Goal: Task Accomplishment & Management: Use online tool/utility

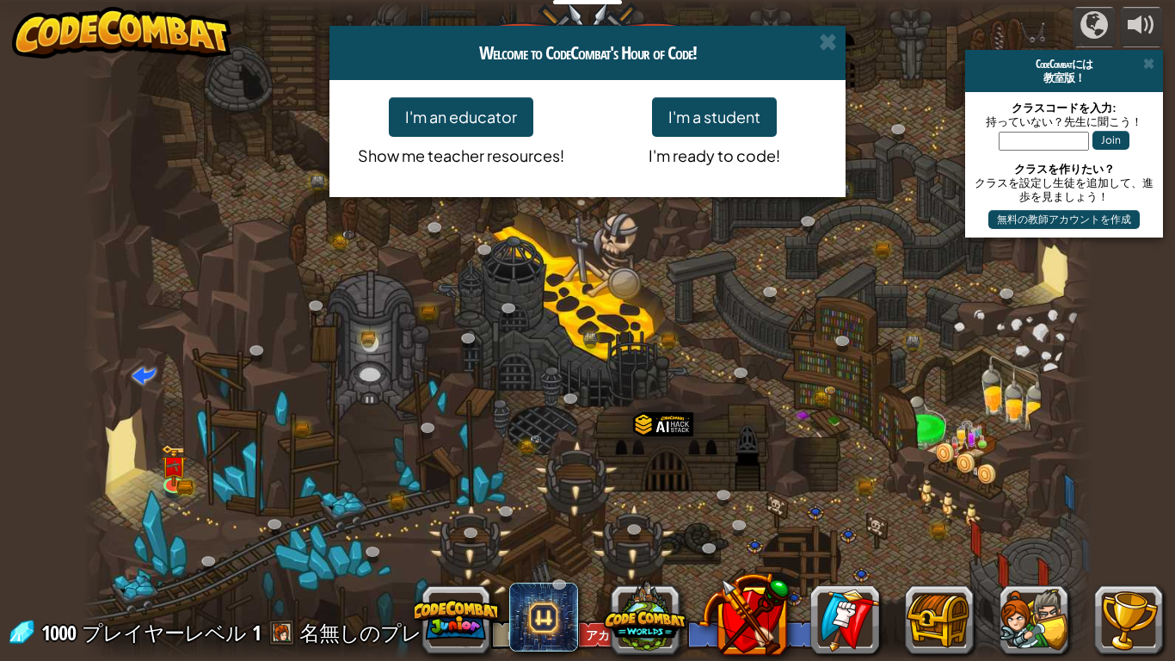
select select "ja"
click at [830, 41] on span at bounding box center [828, 42] width 18 height 18
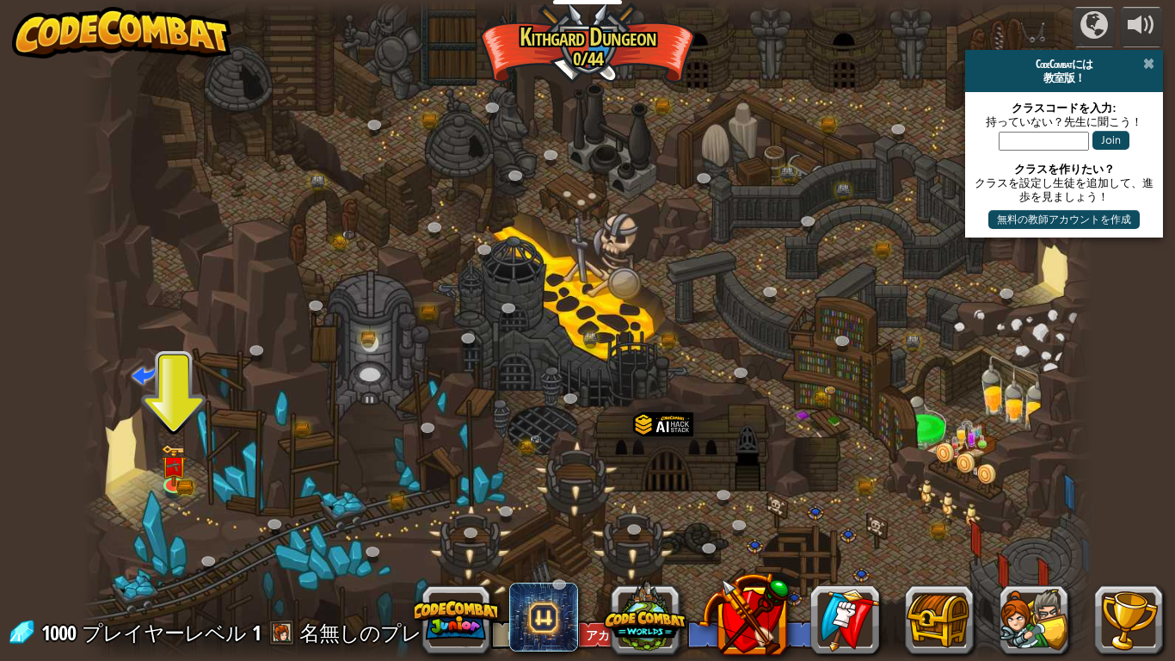
click at [1148, 59] on span at bounding box center [1149, 64] width 11 height 14
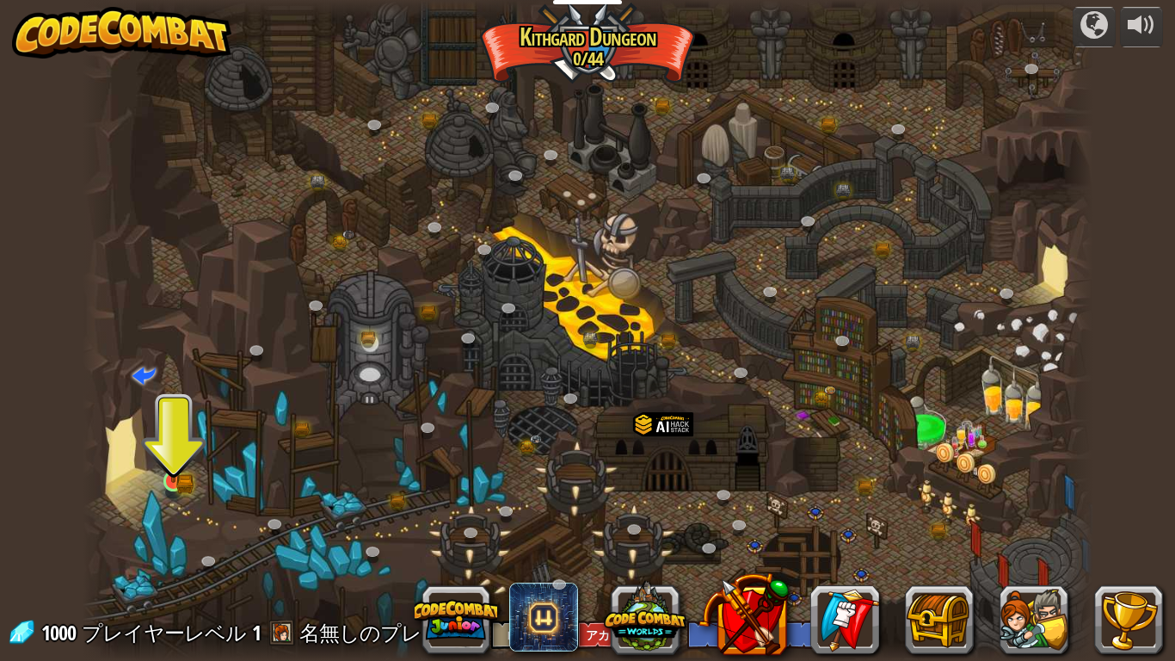
click at [183, 483] on img at bounding box center [174, 455] width 26 height 56
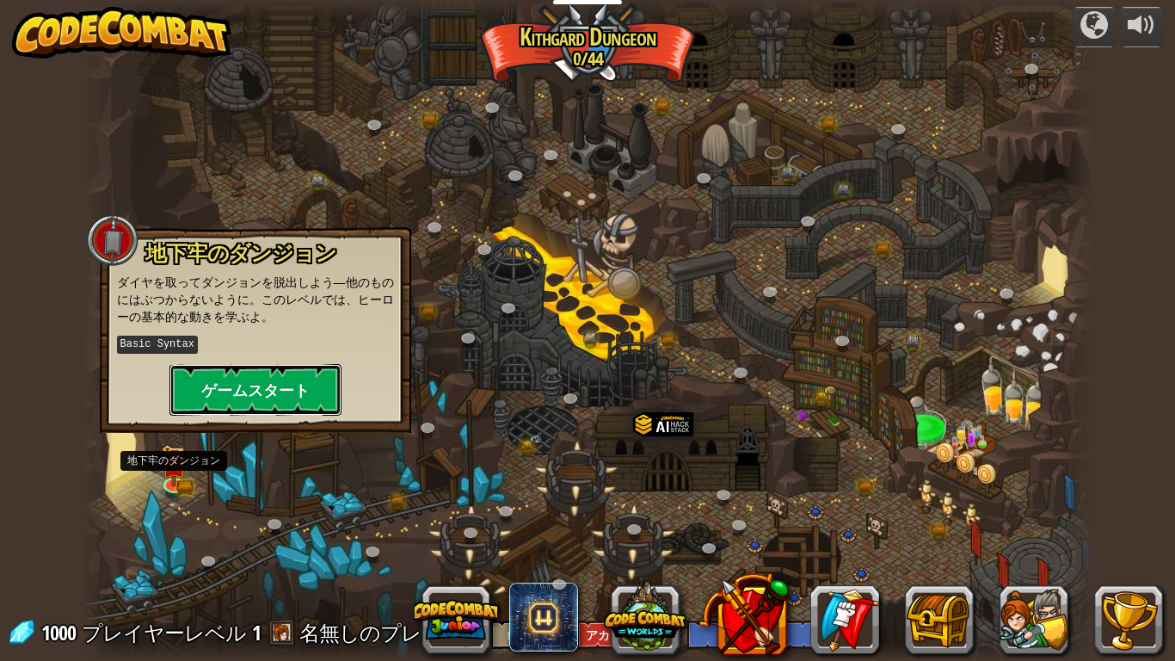
click at [225, 387] on button "ゲームスタート" at bounding box center [256, 390] width 172 height 52
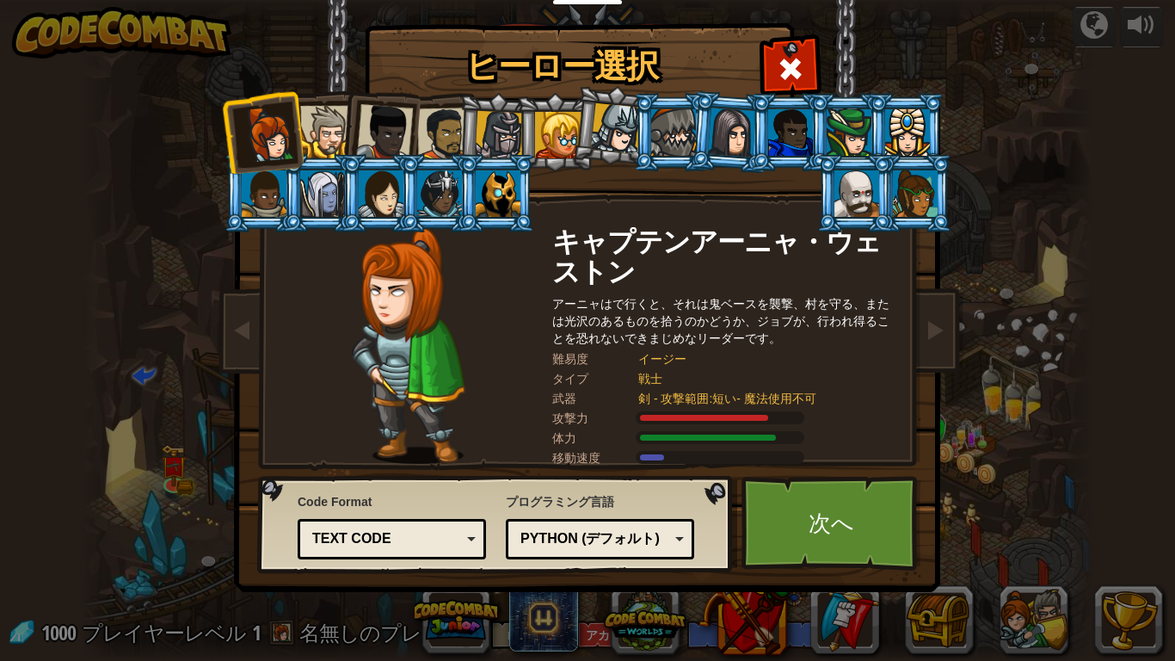
click at [859, 210] on div at bounding box center [857, 193] width 45 height 46
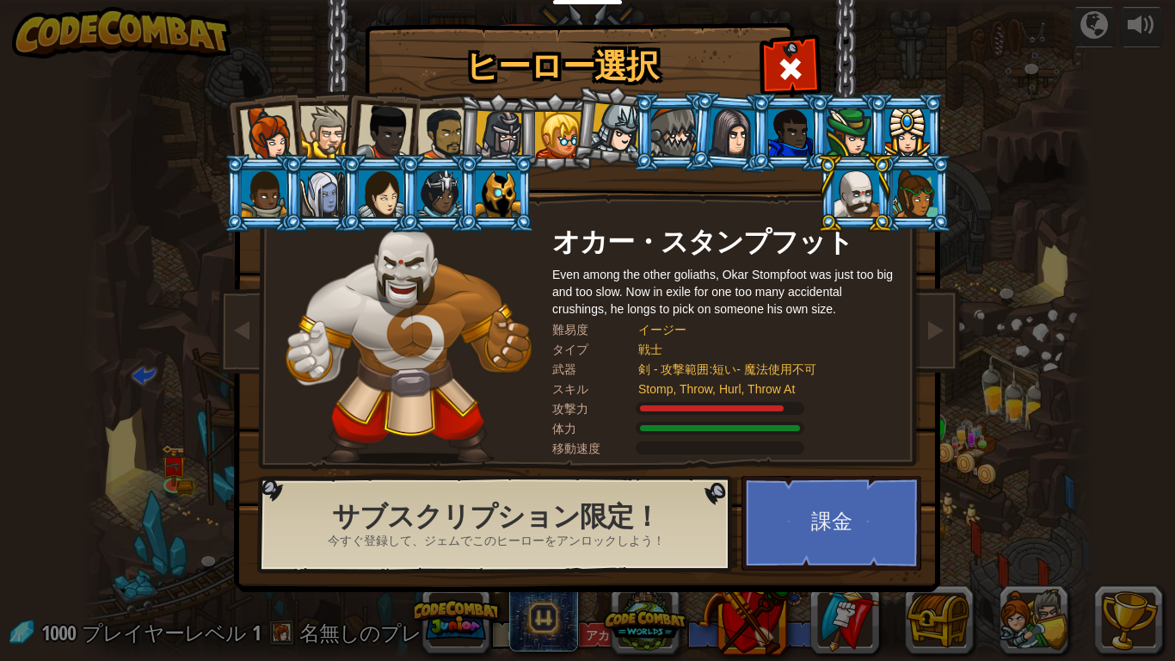
click at [898, 206] on div at bounding box center [915, 193] width 45 height 46
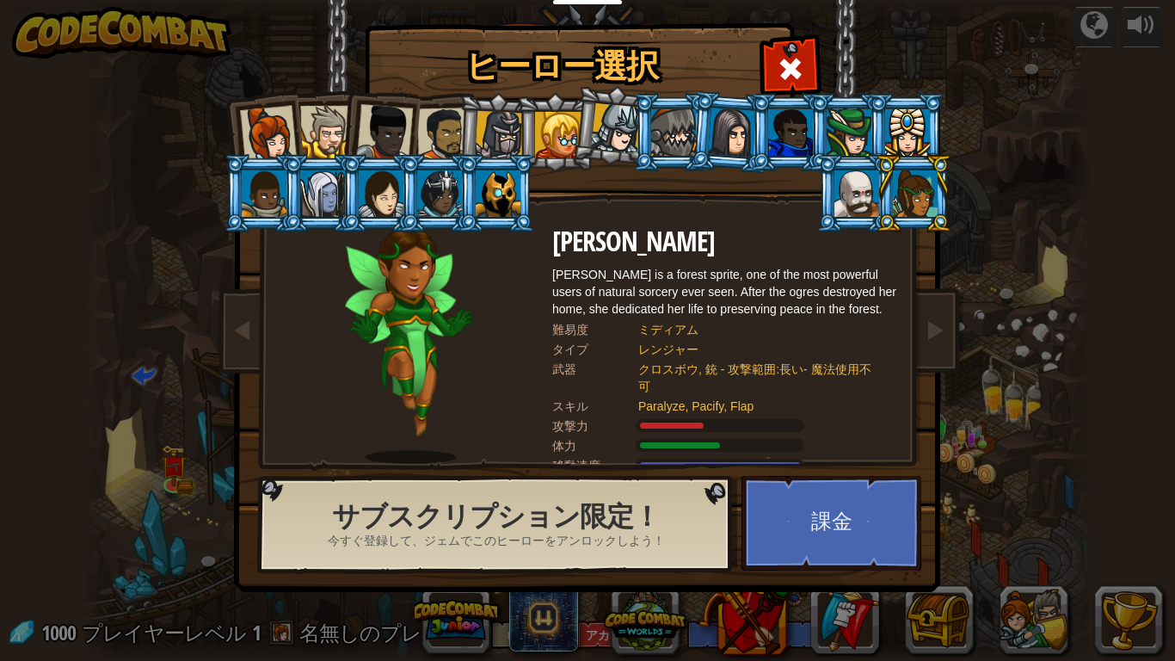
click at [618, 124] on div at bounding box center [616, 128] width 51 height 51
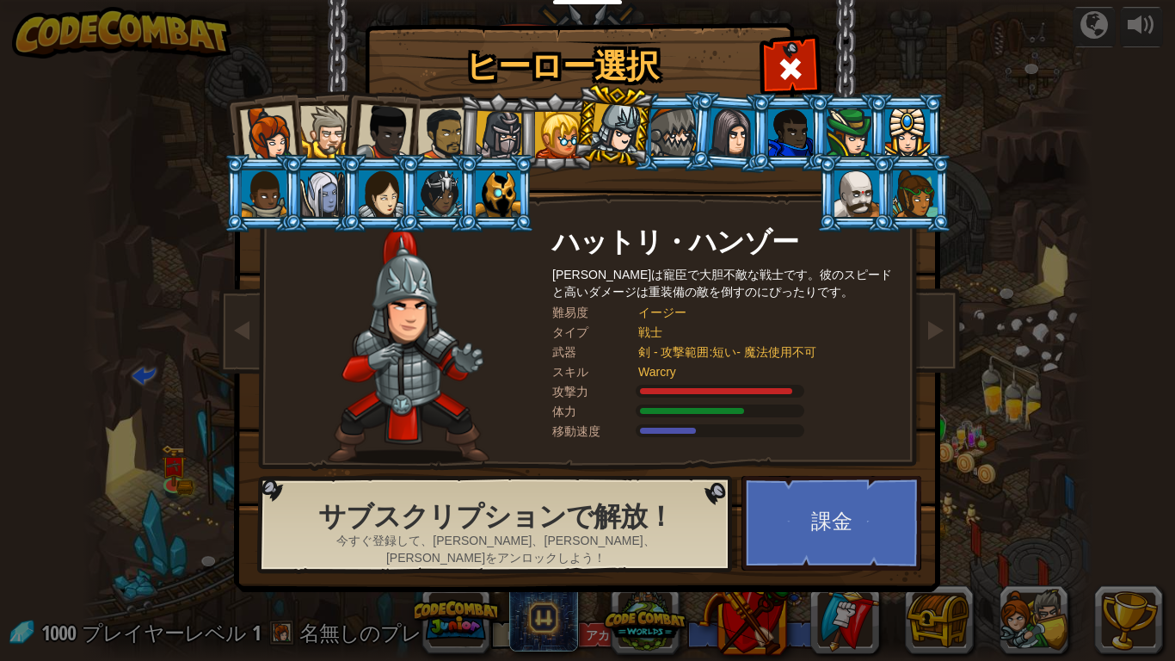
click at [560, 120] on div at bounding box center [558, 135] width 46 height 46
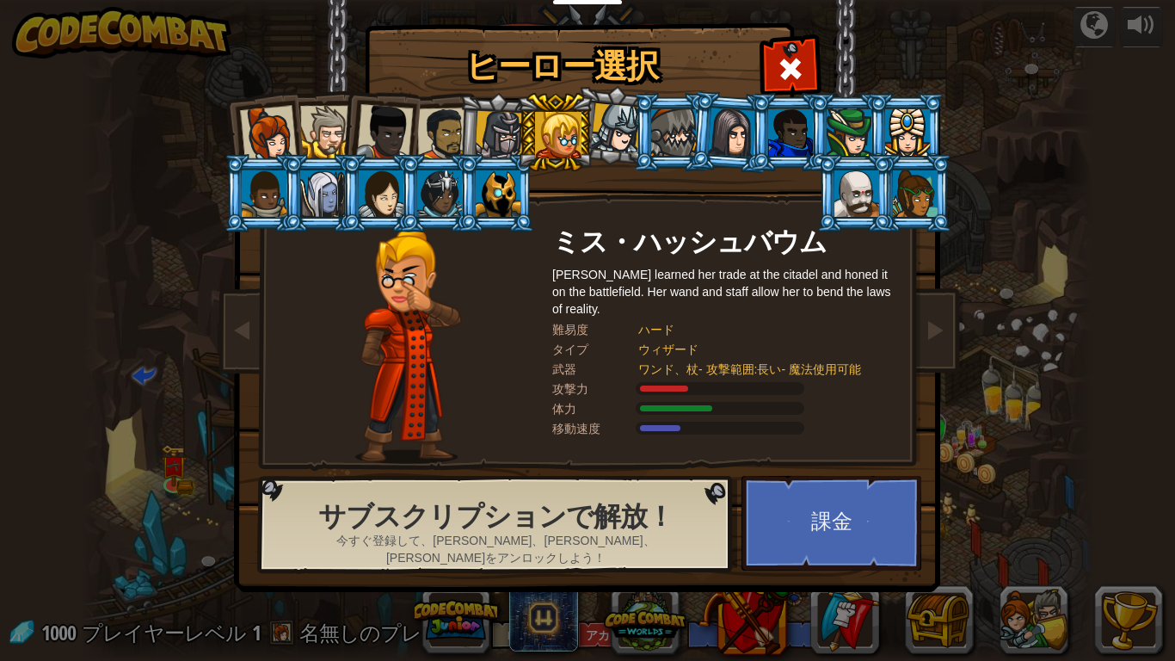
click at [500, 126] on div at bounding box center [499, 135] width 49 height 49
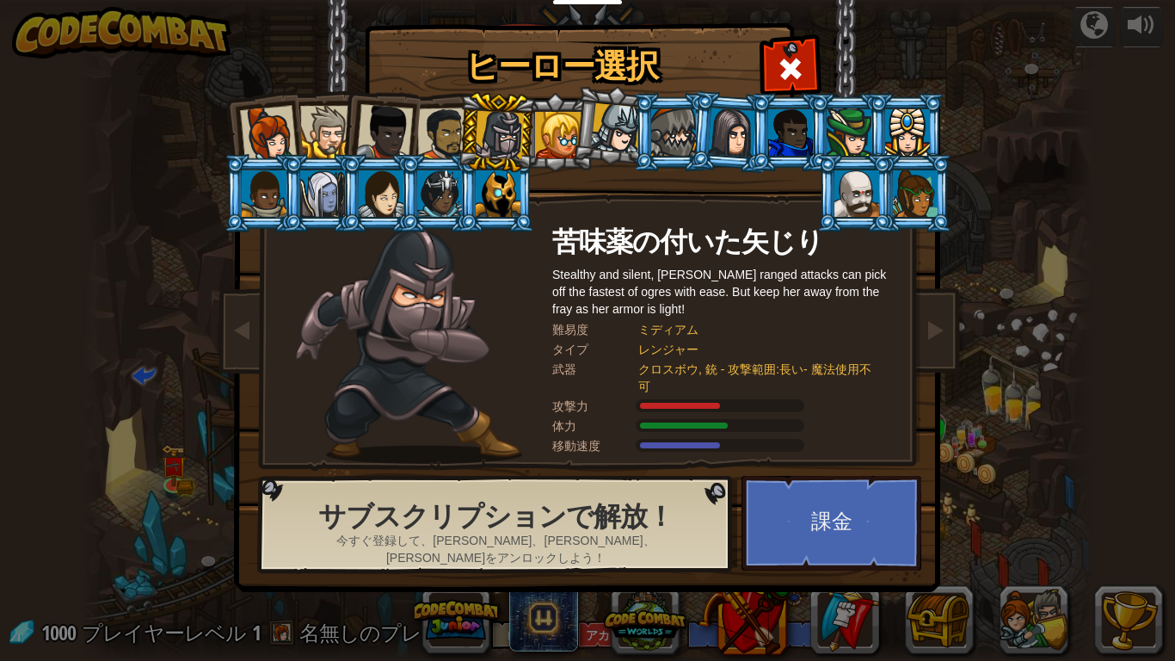
click at [852, 182] on div at bounding box center [857, 193] width 45 height 46
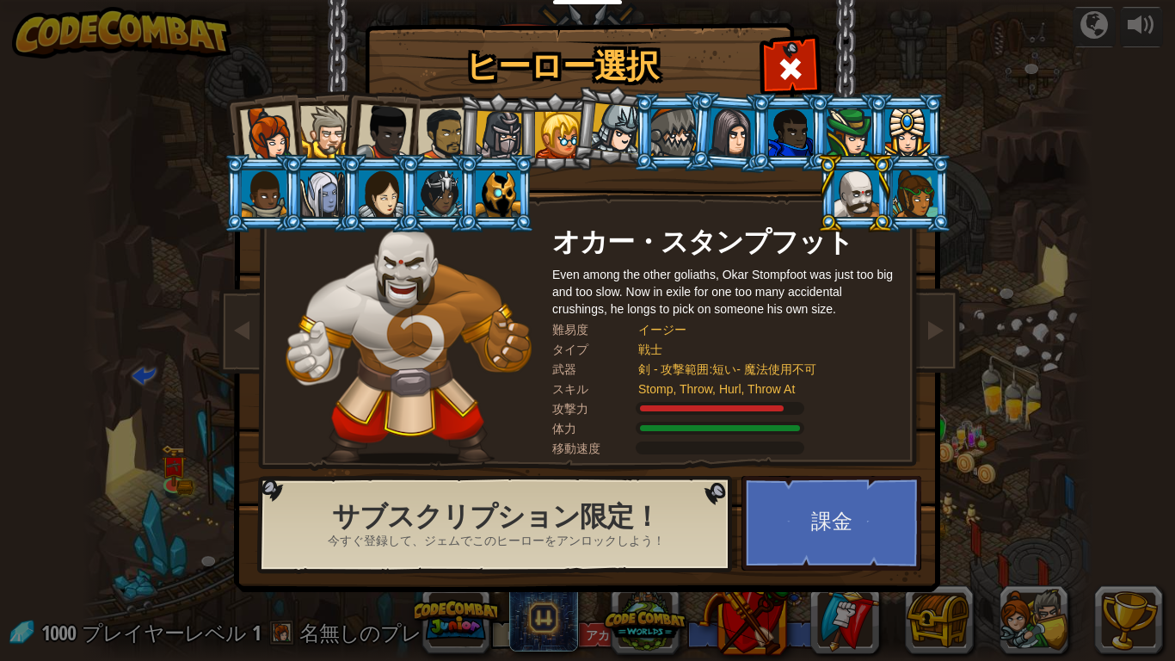
click at [509, 188] on div at bounding box center [498, 193] width 45 height 46
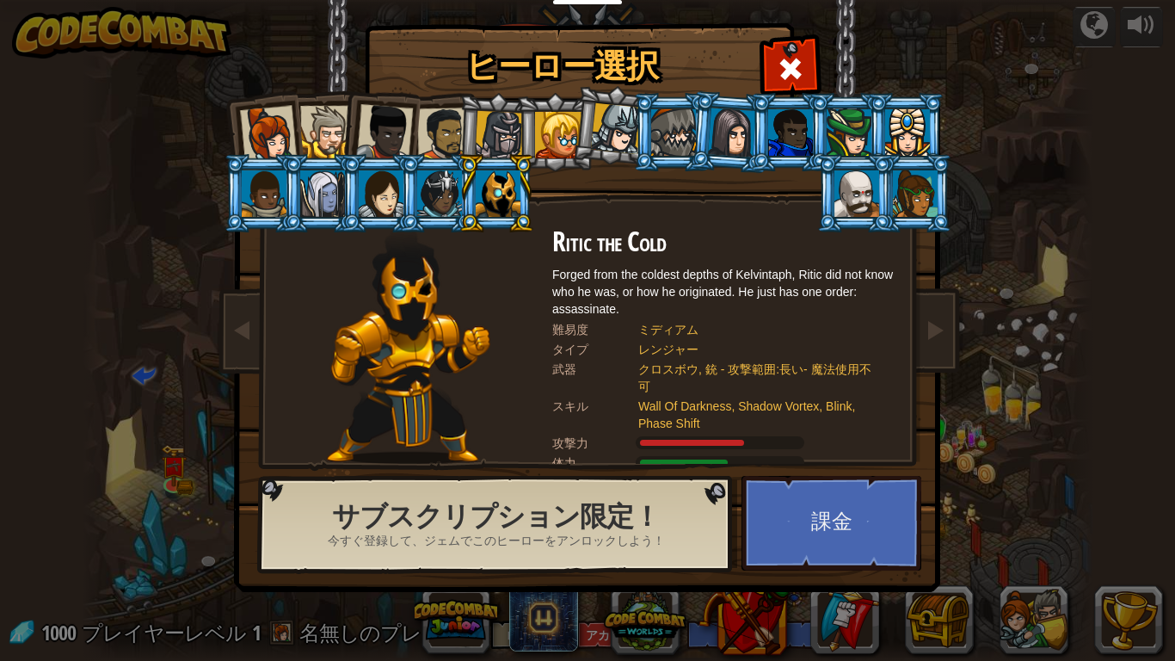
click at [262, 126] on div at bounding box center [268, 134] width 57 height 57
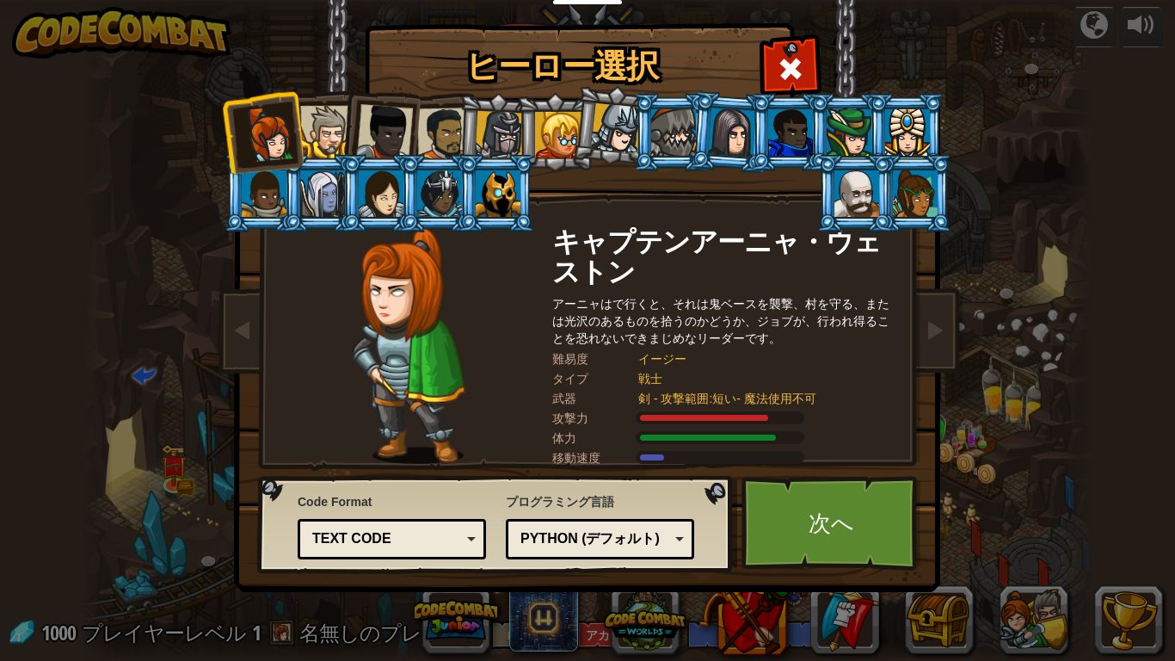
click at [346, 133] on li at bounding box center [379, 129] width 84 height 84
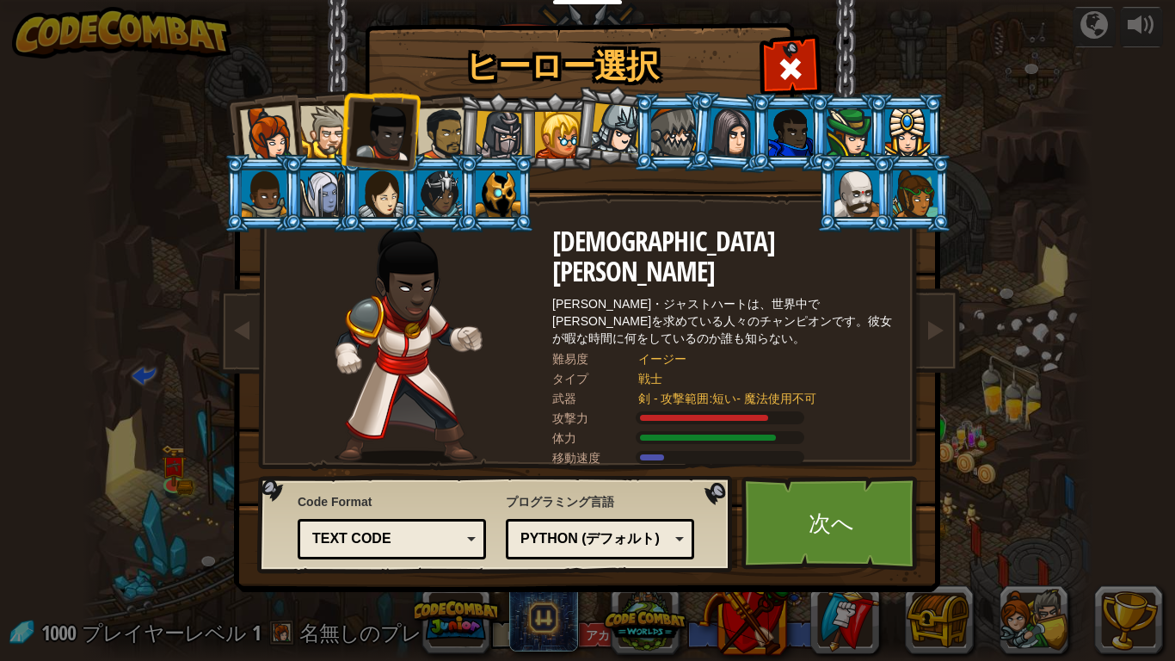
click at [447, 128] on div at bounding box center [443, 134] width 53 height 53
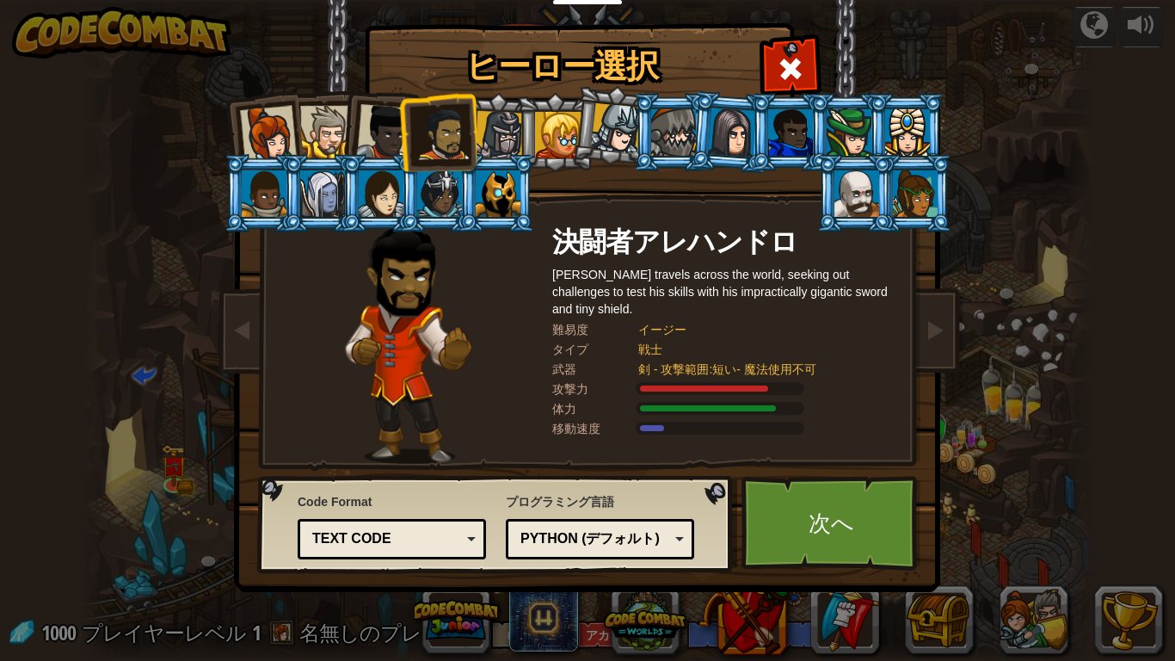
click at [398, 127] on div at bounding box center [384, 132] width 57 height 57
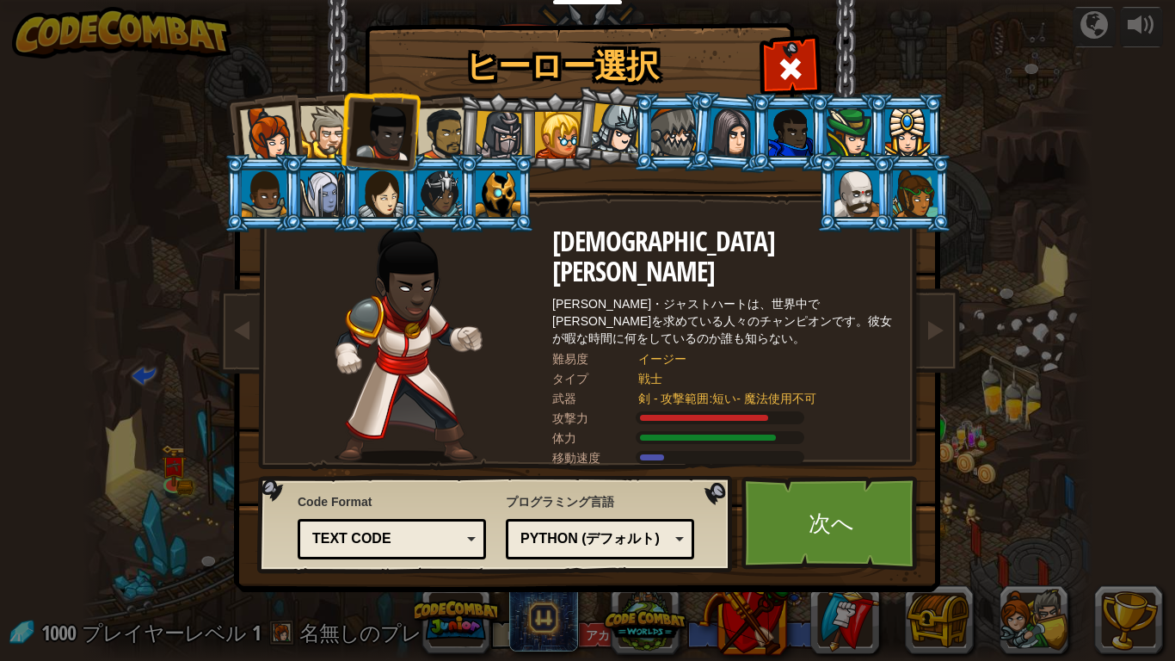
click at [328, 123] on div at bounding box center [326, 132] width 52 height 52
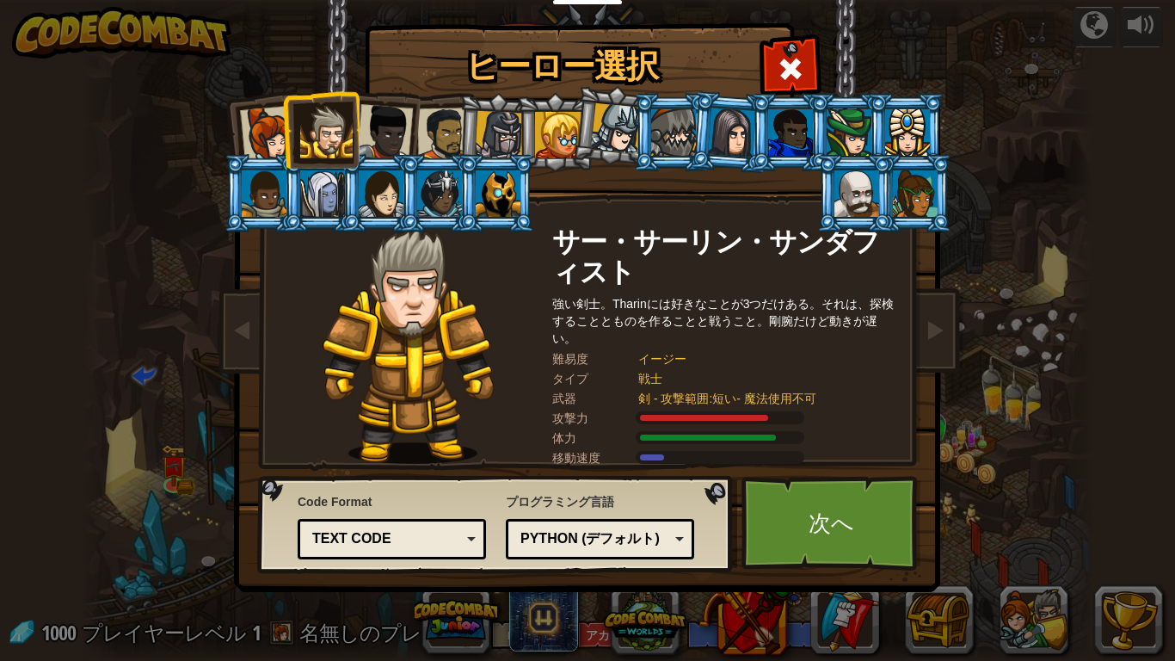
click at [293, 131] on li at bounding box center [320, 129] width 77 height 78
click at [265, 125] on div at bounding box center [268, 134] width 57 height 57
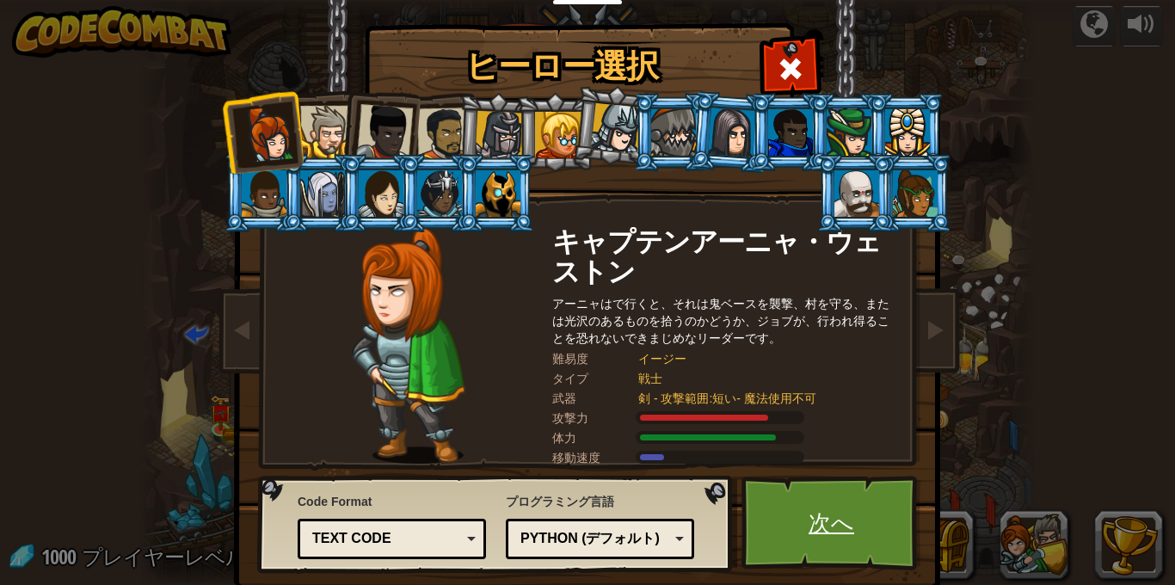
click at [840, 514] on link "次へ" at bounding box center [832, 523] width 180 height 95
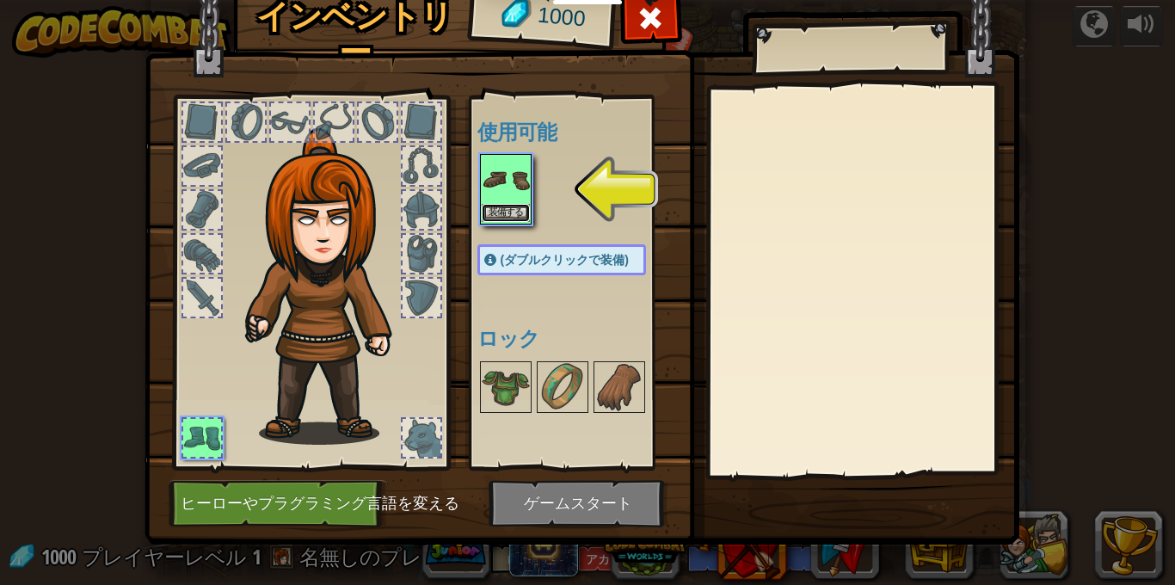
click at [512, 210] on button "装備する" at bounding box center [506, 213] width 48 height 18
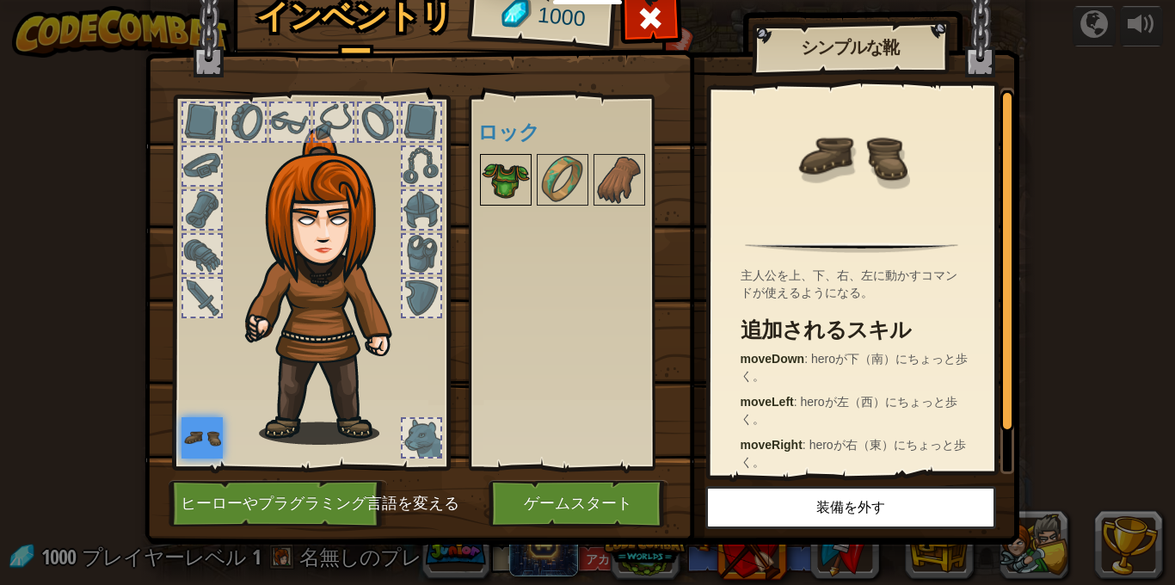
click at [503, 158] on img at bounding box center [506, 180] width 48 height 48
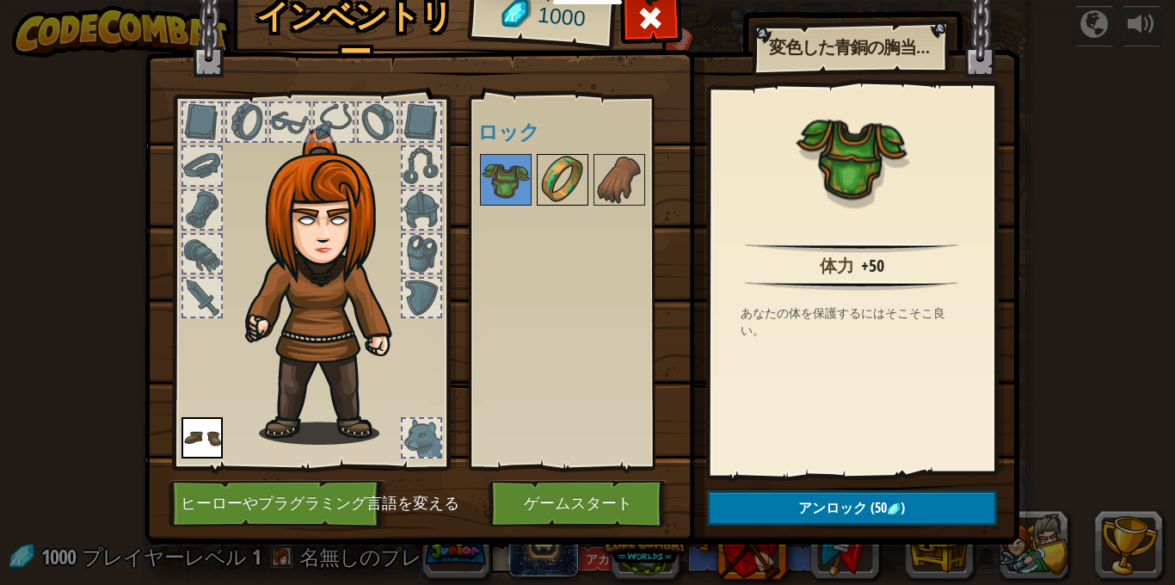
click at [564, 174] on img at bounding box center [563, 180] width 48 height 48
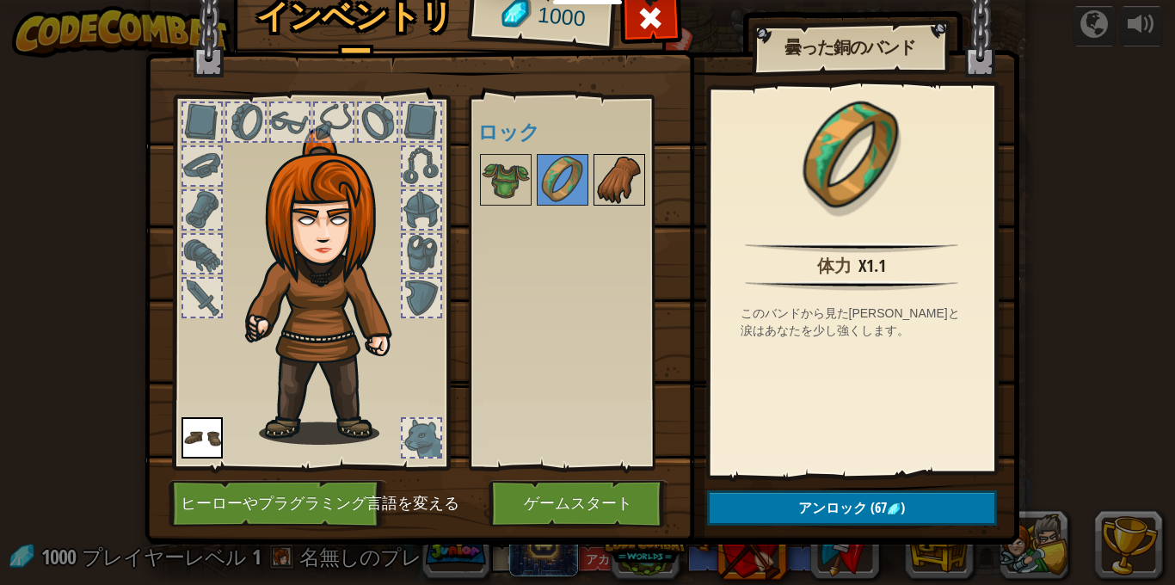
click at [631, 158] on img at bounding box center [619, 180] width 48 height 48
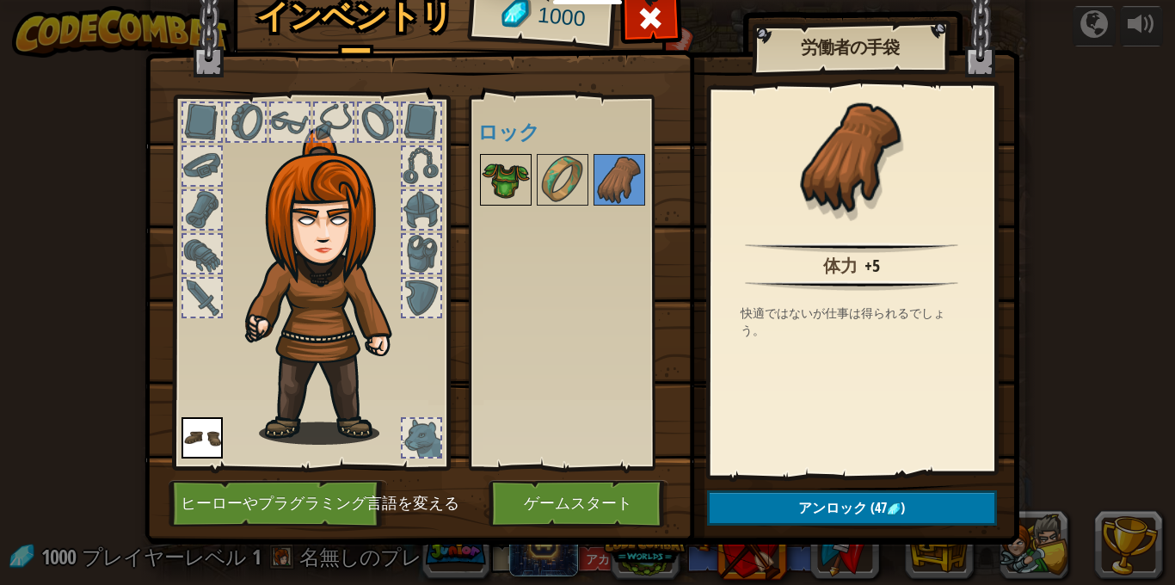
click at [517, 176] on img at bounding box center [506, 180] width 48 height 48
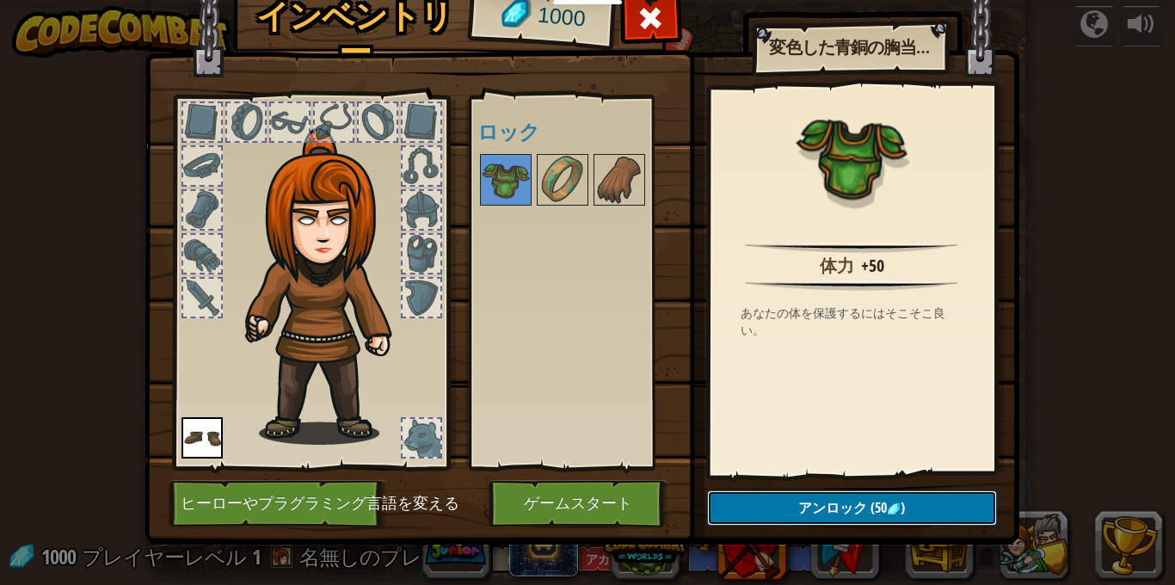
click at [820, 504] on span "アンロック" at bounding box center [833, 507] width 69 height 19
click at [854, 517] on button "ロックを解除？" at bounding box center [852, 507] width 290 height 35
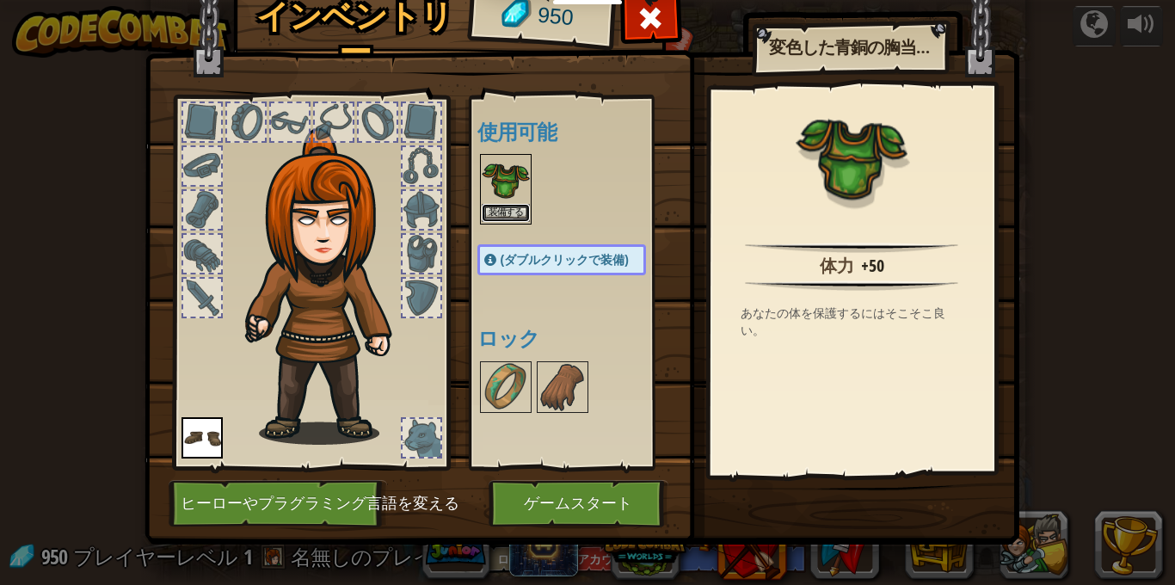
click at [501, 219] on button "装備する" at bounding box center [506, 213] width 48 height 18
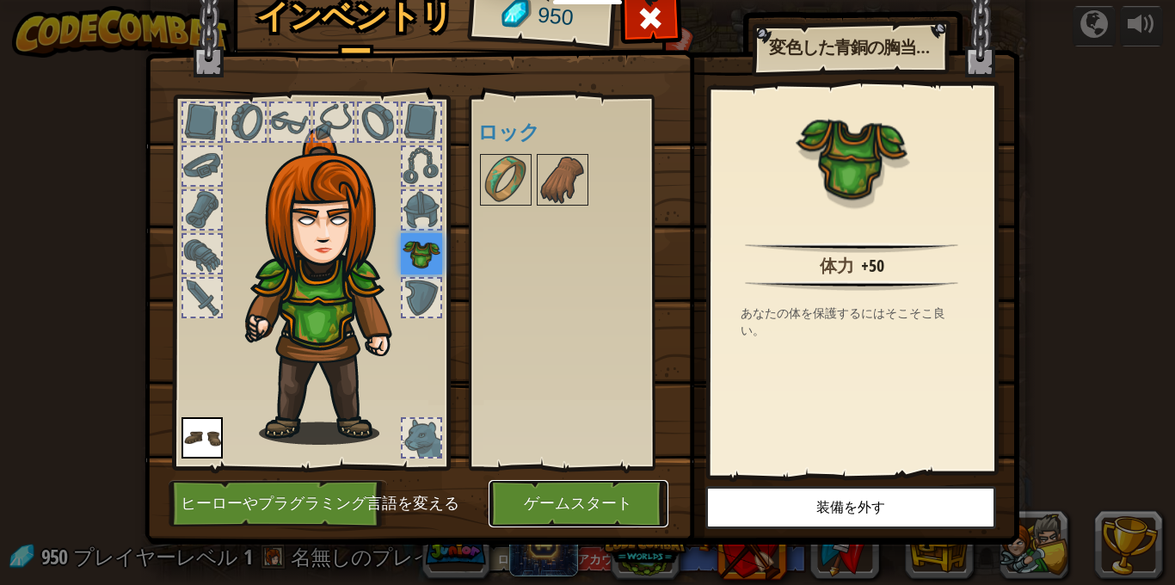
click at [573, 521] on button "ゲームスタート" at bounding box center [579, 503] width 180 height 47
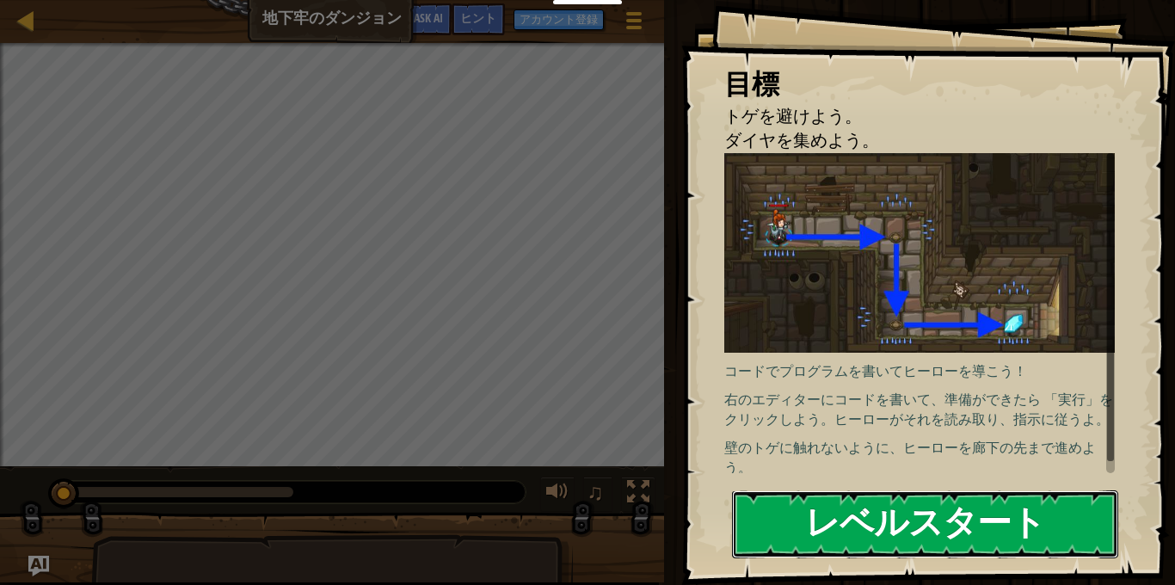
click at [830, 524] on button "レベルスタート" at bounding box center [925, 524] width 386 height 68
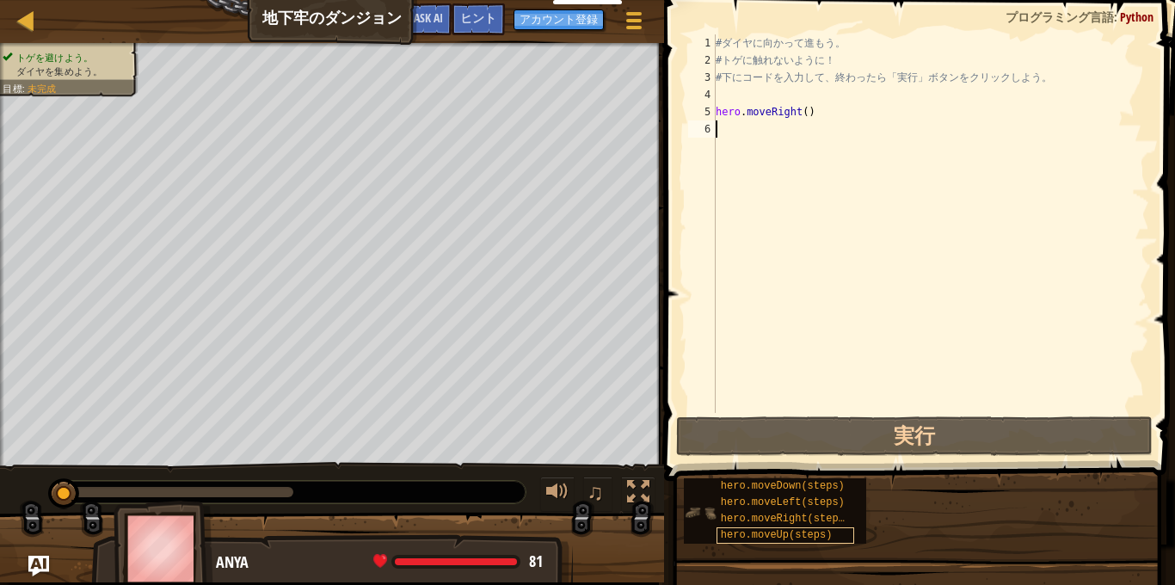
click at [810, 535] on span "hero.moveUp(steps)" at bounding box center [777, 535] width 112 height 12
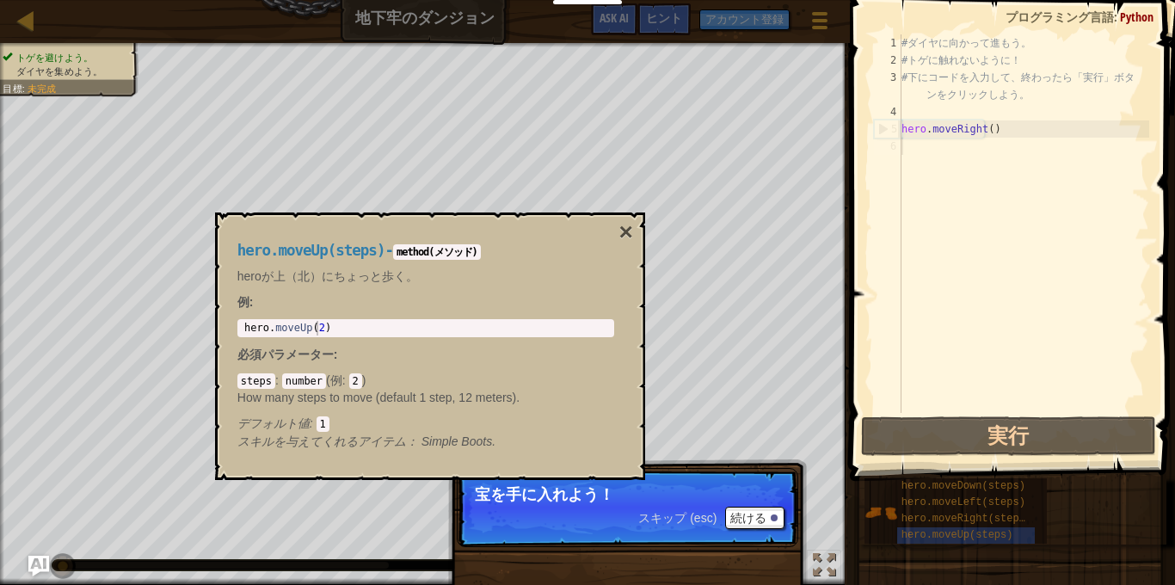
click at [637, 227] on div "hero.moveUp(steps) - method(メソッド) heroが上（北）にちょっと歩く。 例 : 1 hero . moveUp ( 2 ) ה…" at bounding box center [430, 347] width 430 height 268
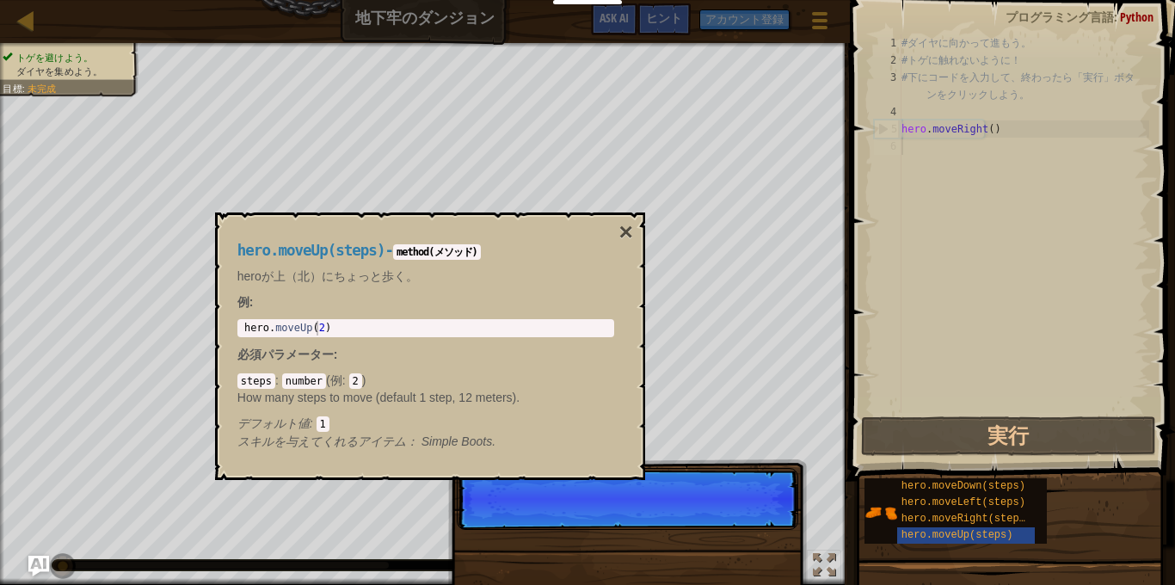
scroll to position [8, 0]
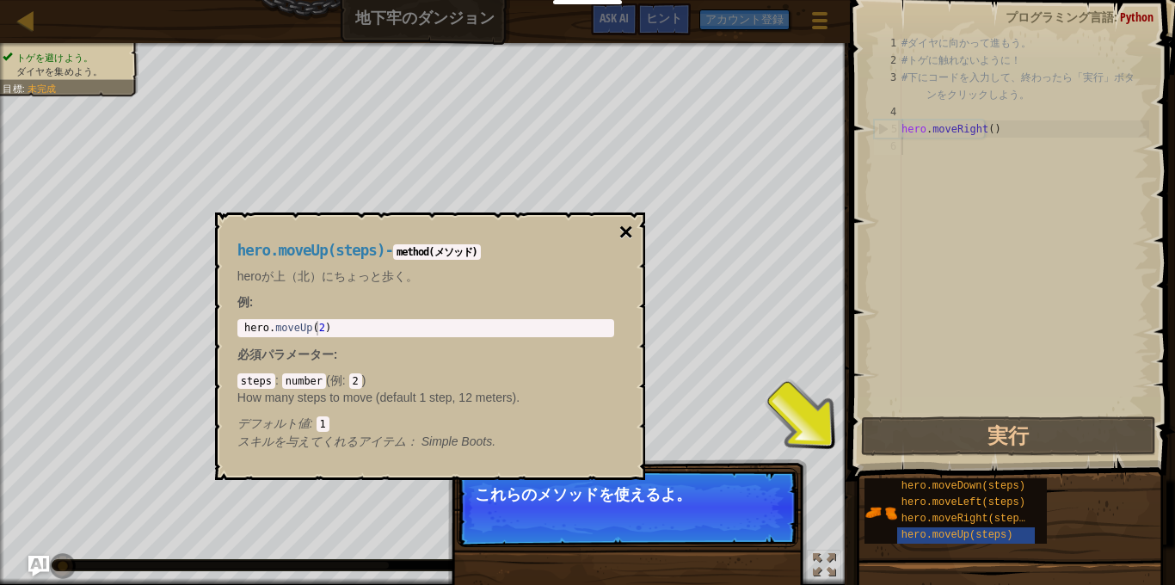
click at [621, 230] on button "×" at bounding box center [626, 232] width 14 height 24
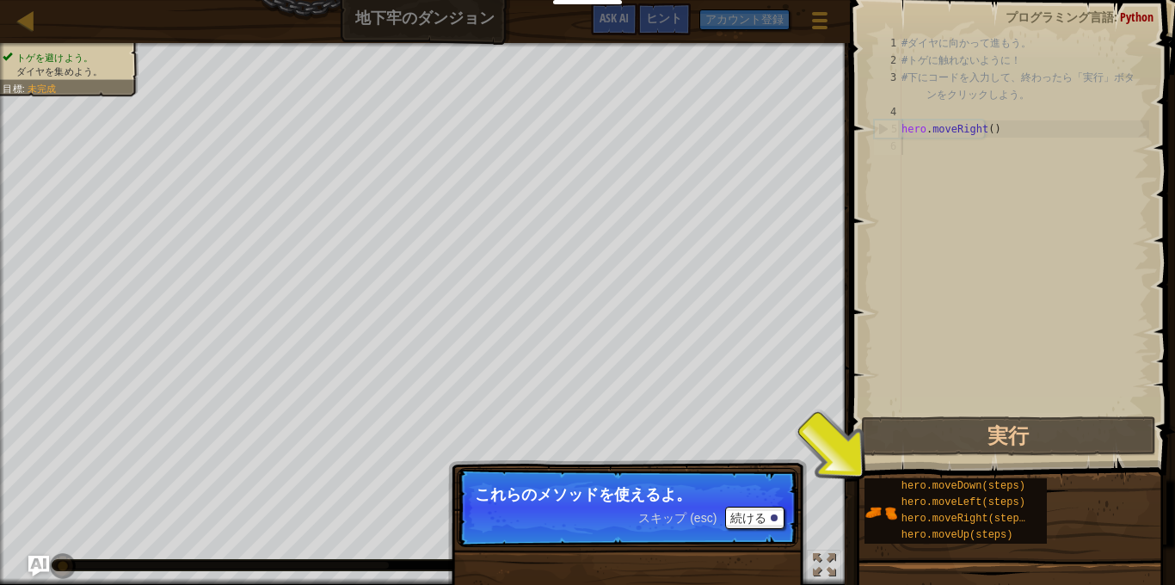
click at [1013, 139] on div "# ダ イ ヤ に 向 か っ て 進 も う 。 # ト ゲ に 触 れ な い よ う に ！ # 下 に コ ー ド を 入 力 し て 、 終 わ っ…" at bounding box center [1023, 240] width 251 height 413
click at [1001, 127] on div "# ダ イ ヤ に 向 か っ て 進 も う 。 # ト ゲ に 触 れ な い よ う に ！ # 下 に コ ー ド を 入 力 し て 、 終 わ っ…" at bounding box center [1023, 240] width 251 height 413
type textarea "hero.moveRight()"
click at [1008, 182] on div "# ダ イ ヤ に 向 か っ て 進 も う 。 # ト ゲ に 触 れ な い よ う に ！ # 下 に コ ー ド を 入 力 し て 、 終 わ っ…" at bounding box center [1023, 240] width 251 height 413
click at [987, 135] on div "# ダ イ ヤ に 向 か っ て 進 も う 。 # ト ゲ に 触 れ な い よ う に ！ # 下 に コ ー ド を 入 力 し て 、 終 わ っ…" at bounding box center [1023, 240] width 251 height 413
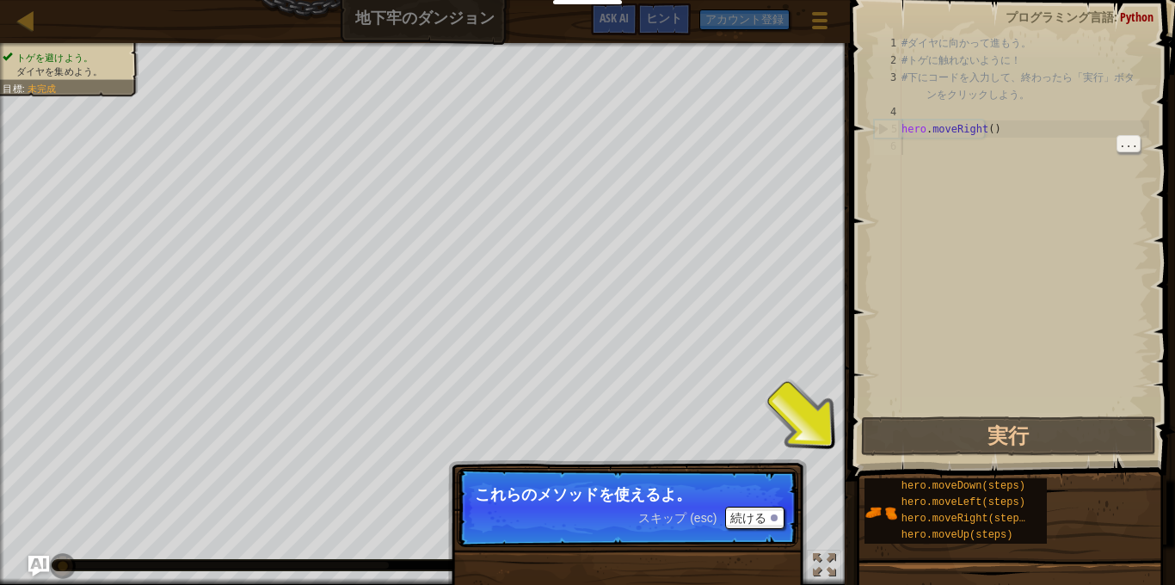
type textarea "hero.moveRight()"
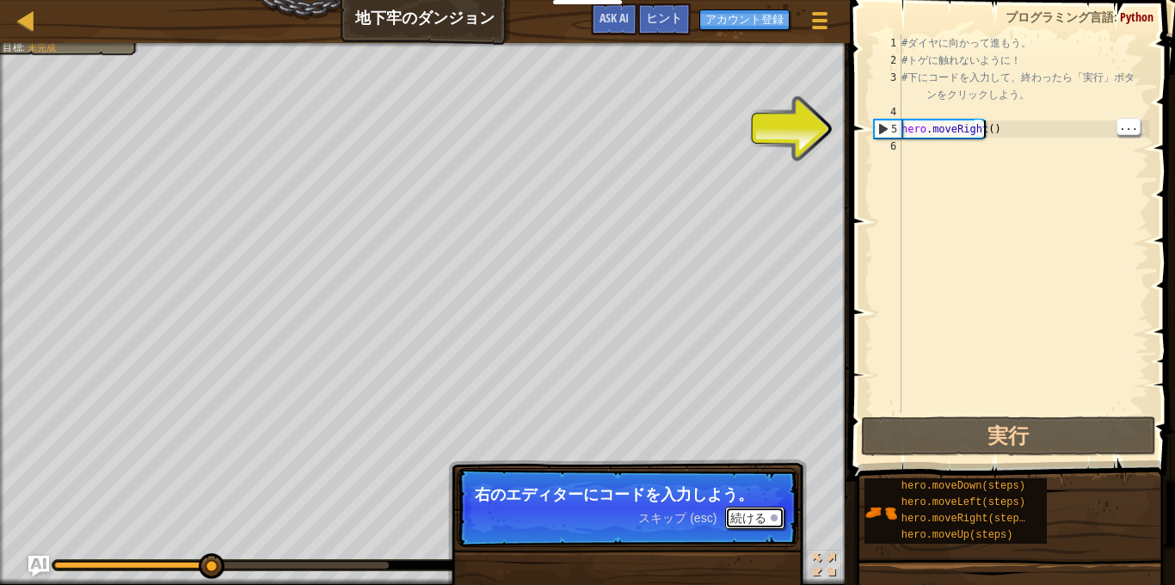
click at [774, 518] on div at bounding box center [774, 518] width 7 height 7
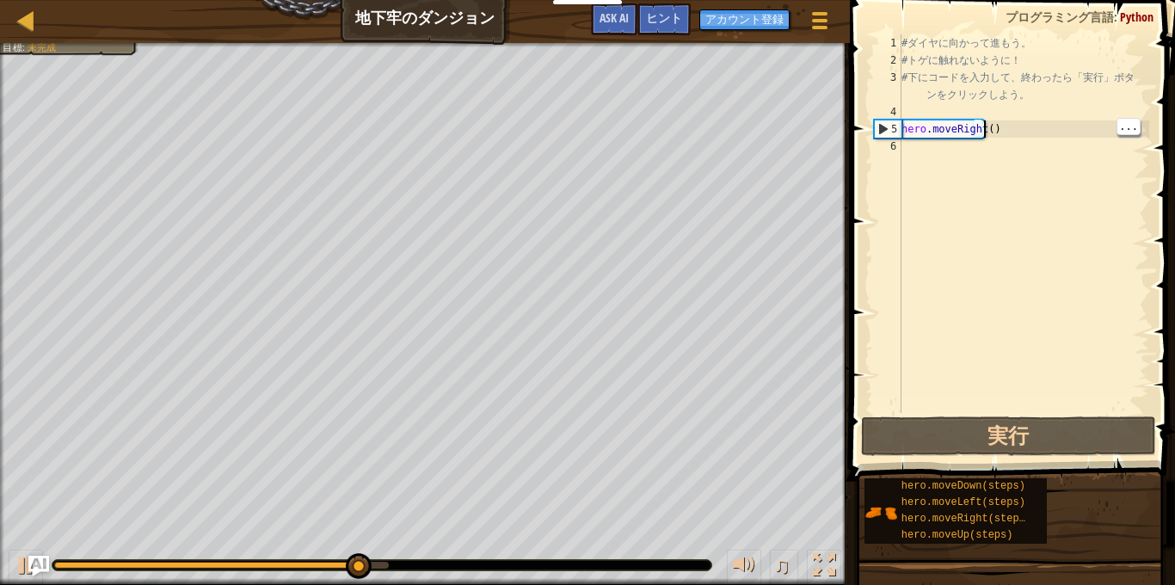
click at [996, 131] on div "# ダ イ ヤ に 向 か っ て 進 も う 。 # ト ゲ に 触 れ な い よ う に ！ # 下 に コ ー ド を 入 力 し て 、 終 わ っ…" at bounding box center [1023, 240] width 251 height 413
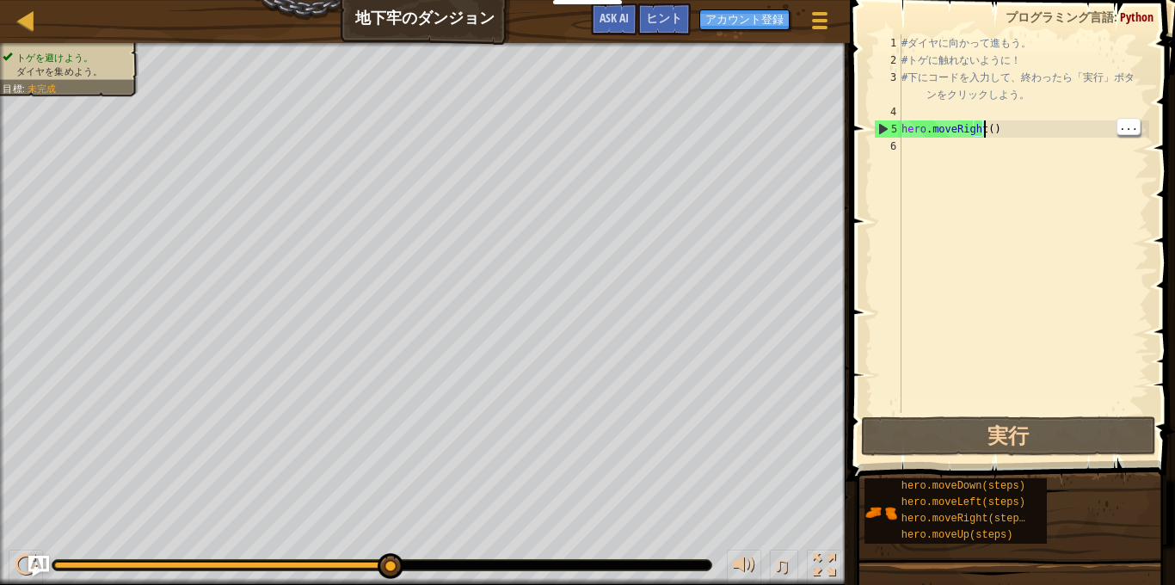
click at [960, 157] on div "# ダ イ ヤ に 向 か っ て 進 も う 。 # ト ゲ に 触 れ な い よ う に ！ # 下 に コ ー ド を 入 力 し て 、 終 わ っ…" at bounding box center [1023, 240] width 251 height 413
type textarea "へ"
type textarea "h"
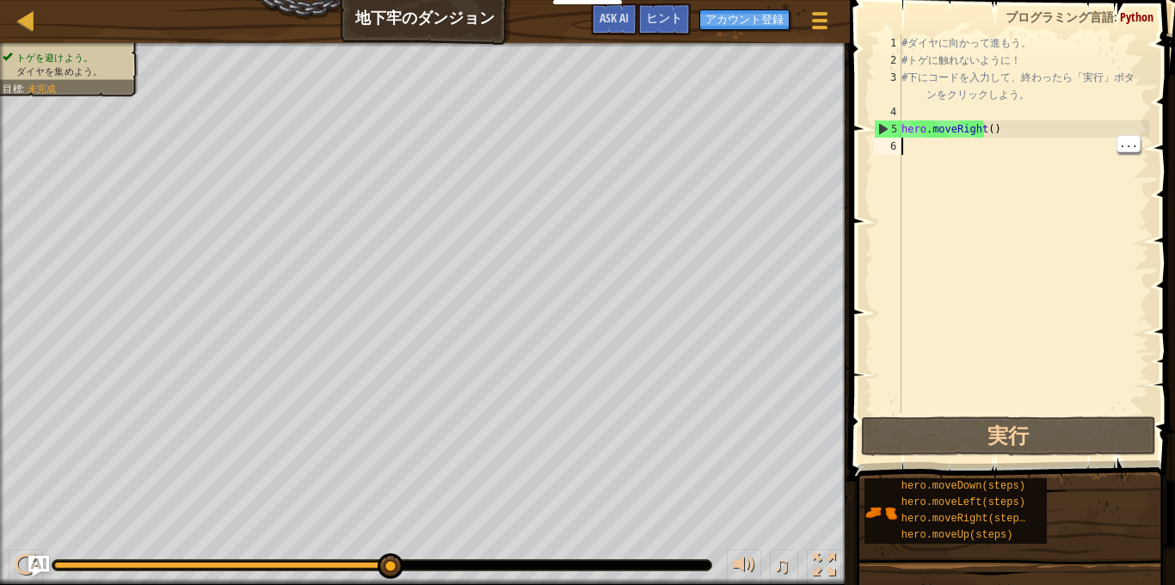
scroll to position [8, 0]
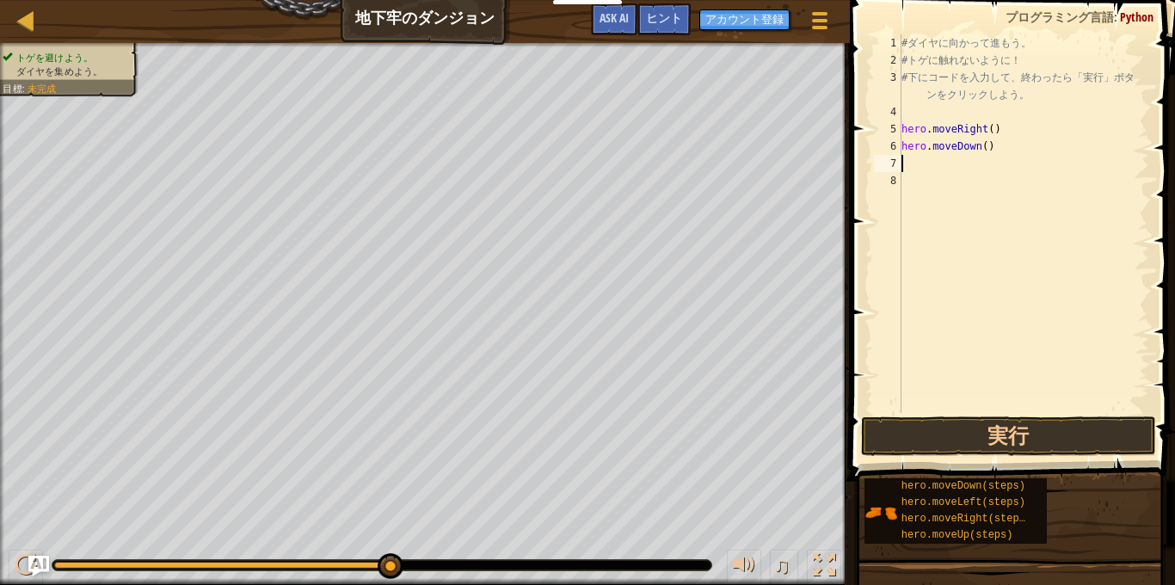
type textarea "h"
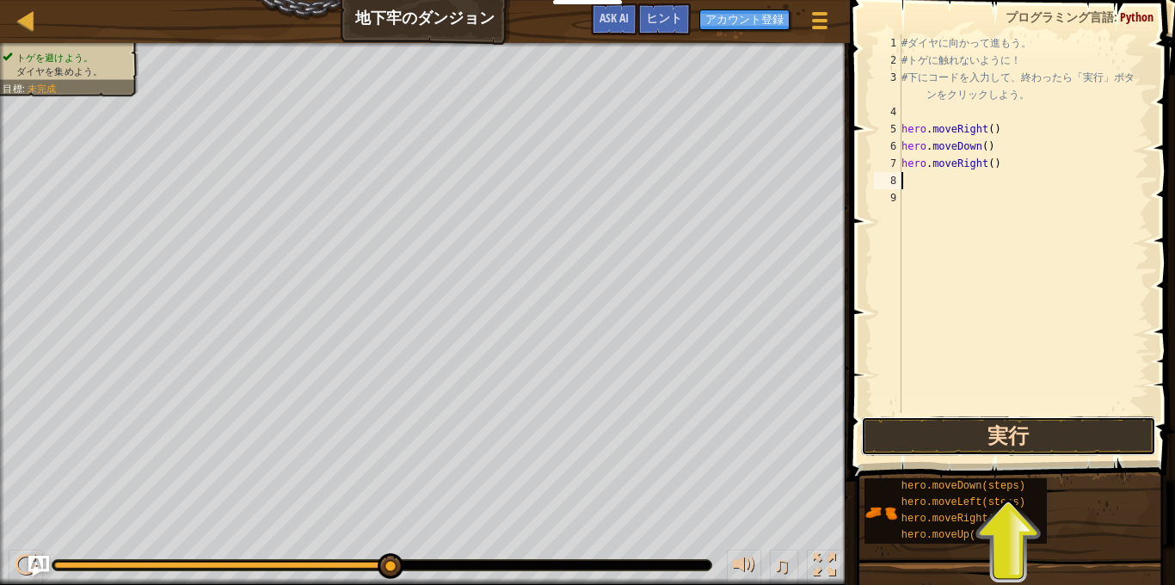
click at [1076, 426] on button "実行" at bounding box center [1008, 436] width 295 height 40
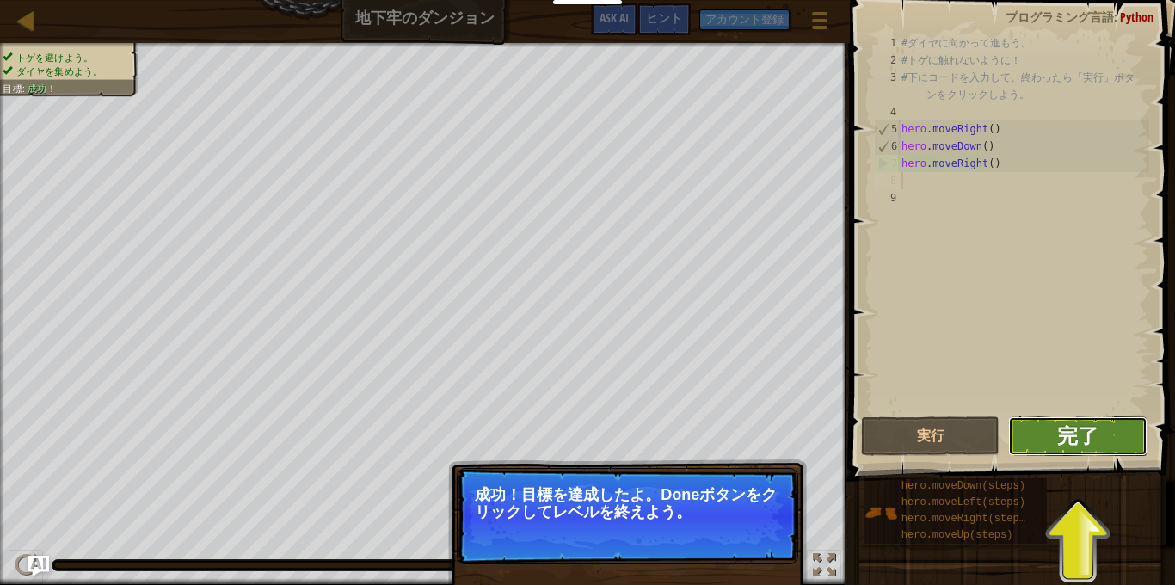
click at [1095, 437] on span "完了" at bounding box center [1078, 436] width 41 height 28
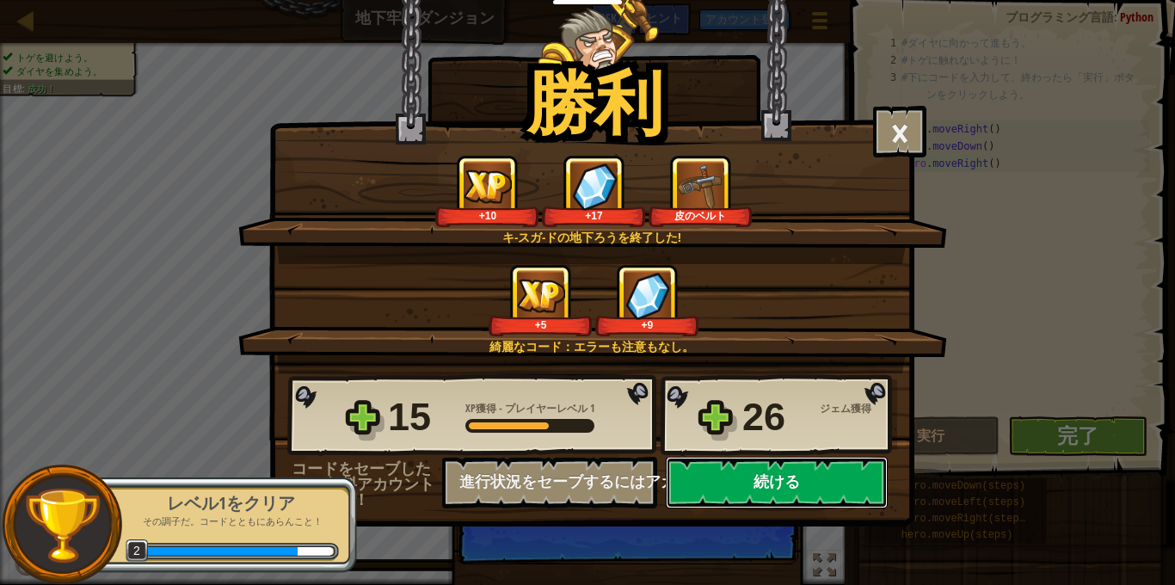
click at [760, 487] on button "続ける" at bounding box center [777, 483] width 222 height 52
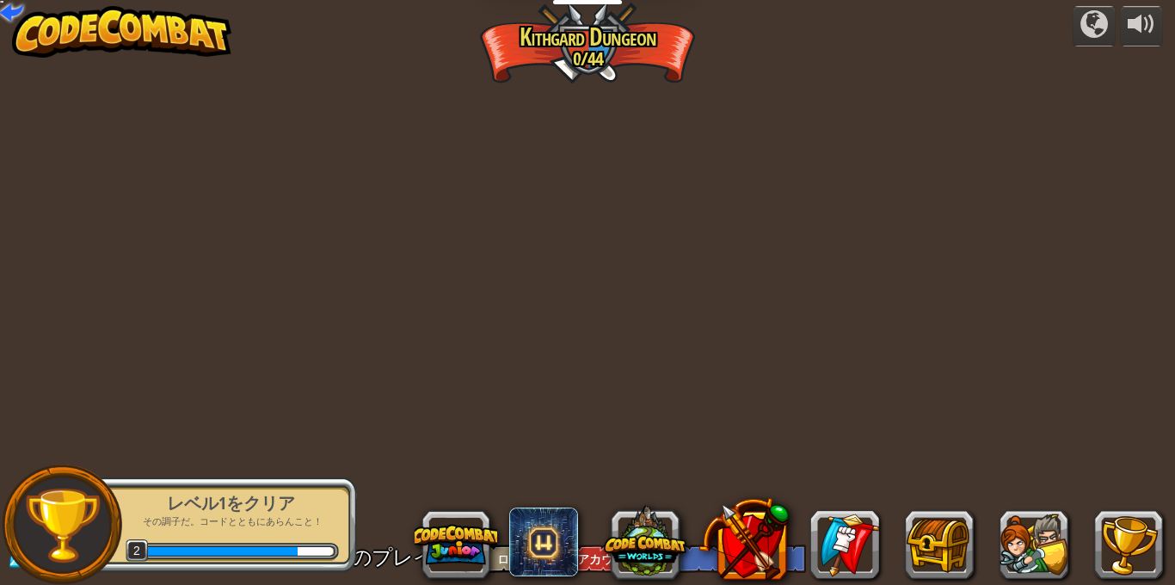
select select "ja"
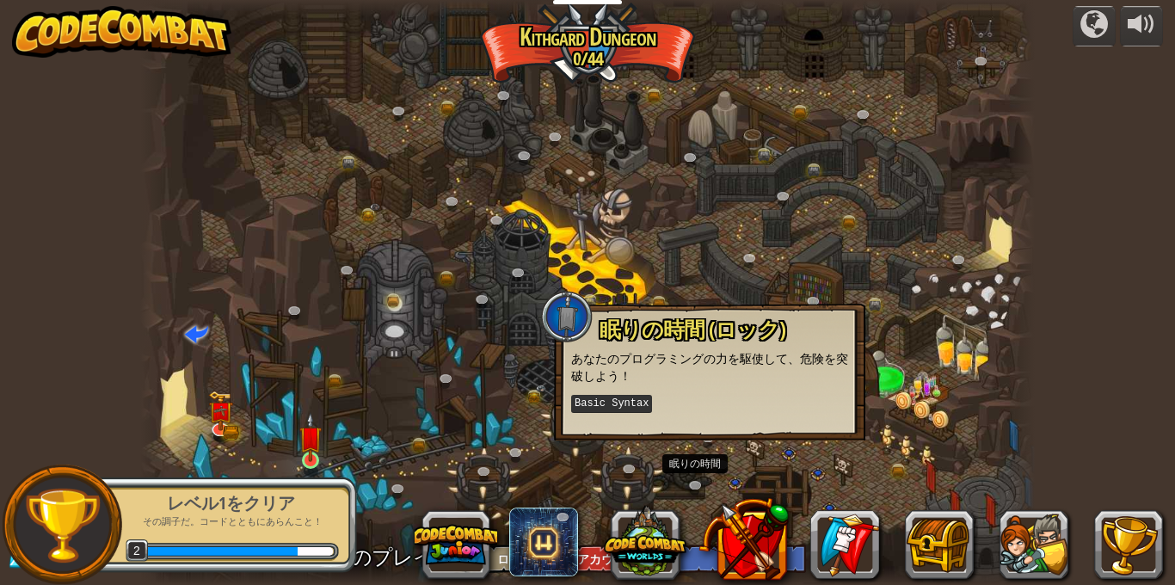
click at [308, 455] on img at bounding box center [310, 437] width 22 height 50
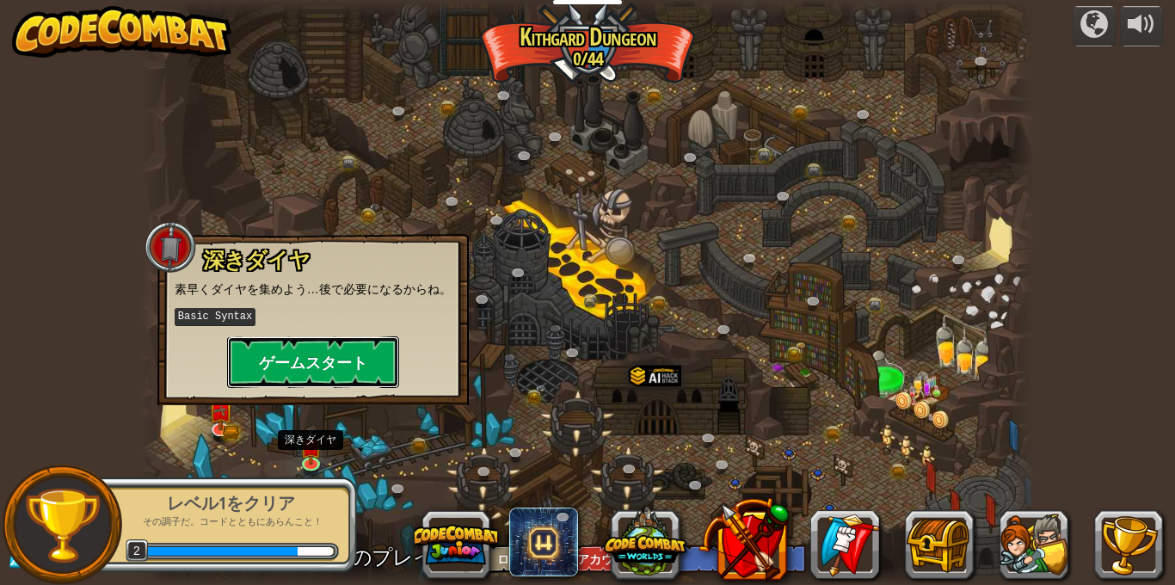
click at [346, 348] on button "ゲームスタート" at bounding box center [313, 362] width 172 height 52
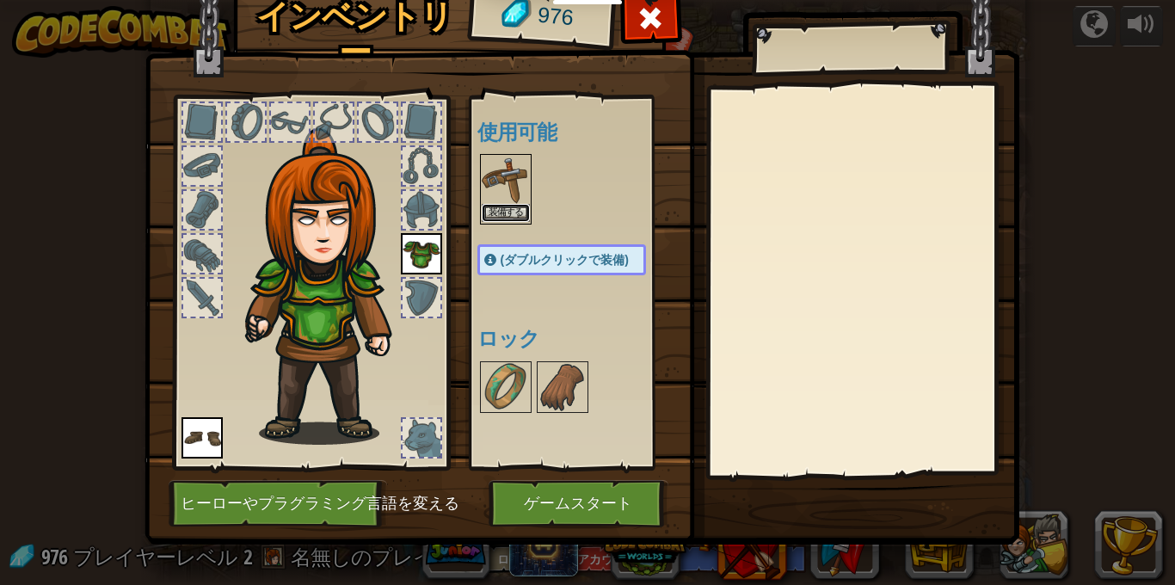
click at [507, 214] on button "装備する" at bounding box center [506, 213] width 48 height 18
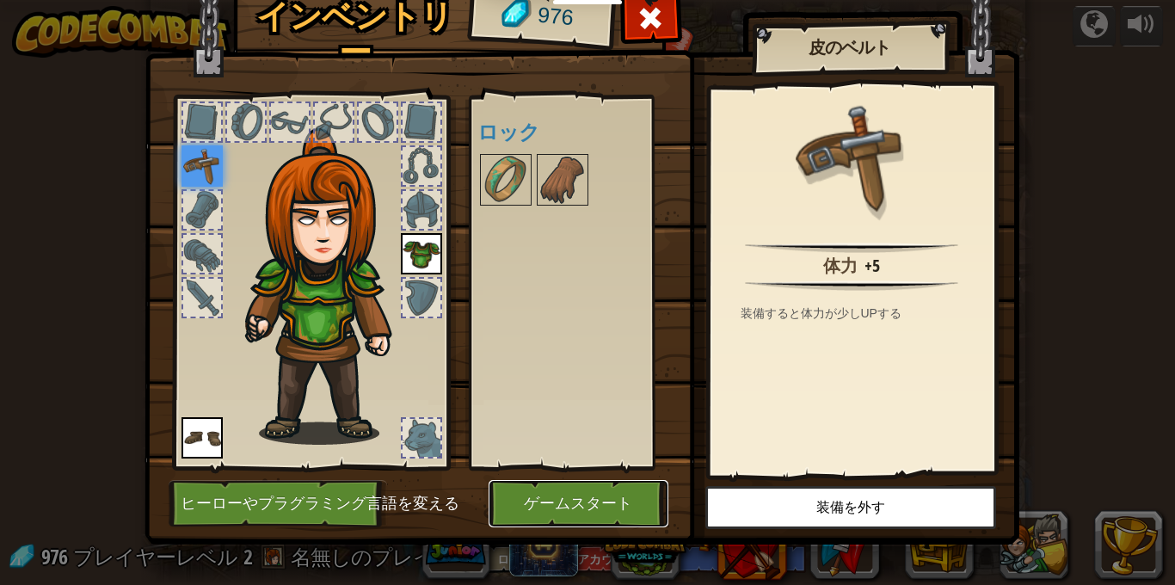
click at [620, 486] on button "ゲームスタート" at bounding box center [579, 503] width 180 height 47
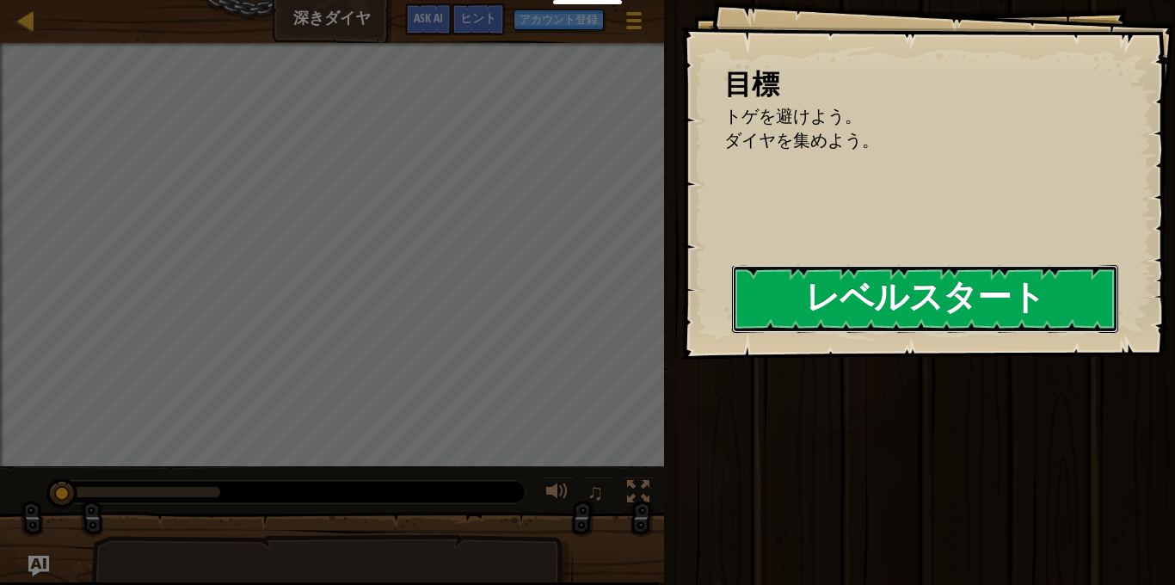
click at [896, 288] on button "レベルスタート" at bounding box center [925, 299] width 386 height 68
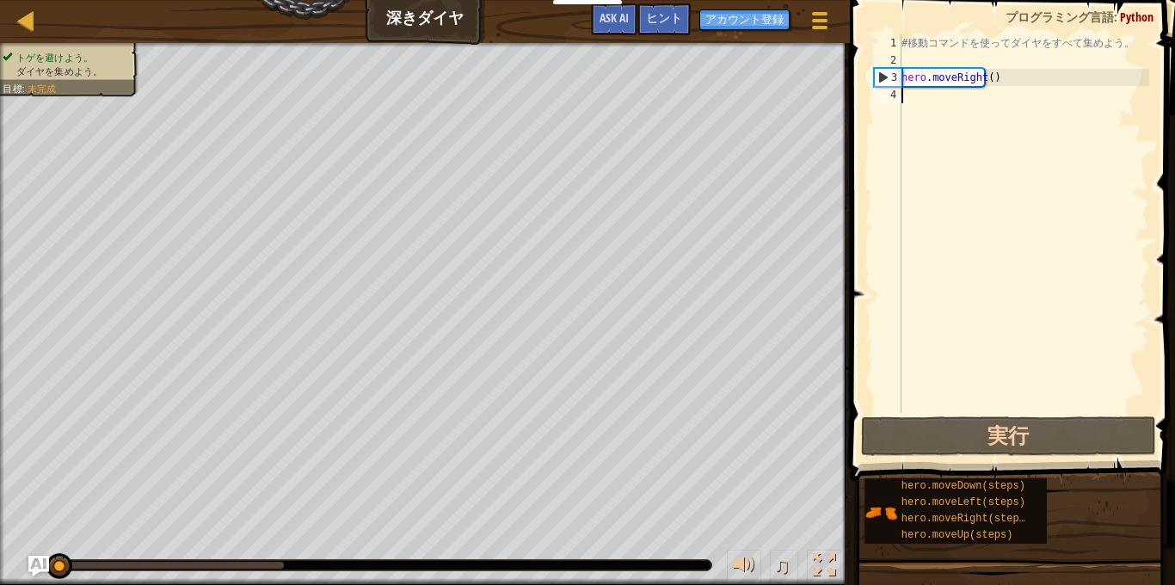
click at [947, 112] on div "# 移 動 コ マ ン ド を 使 っ て ダ イ ヤ を す べ て 集 め よ う 。 hero . moveRight ( )" at bounding box center [1023, 240] width 251 height 413
type textarea "h"
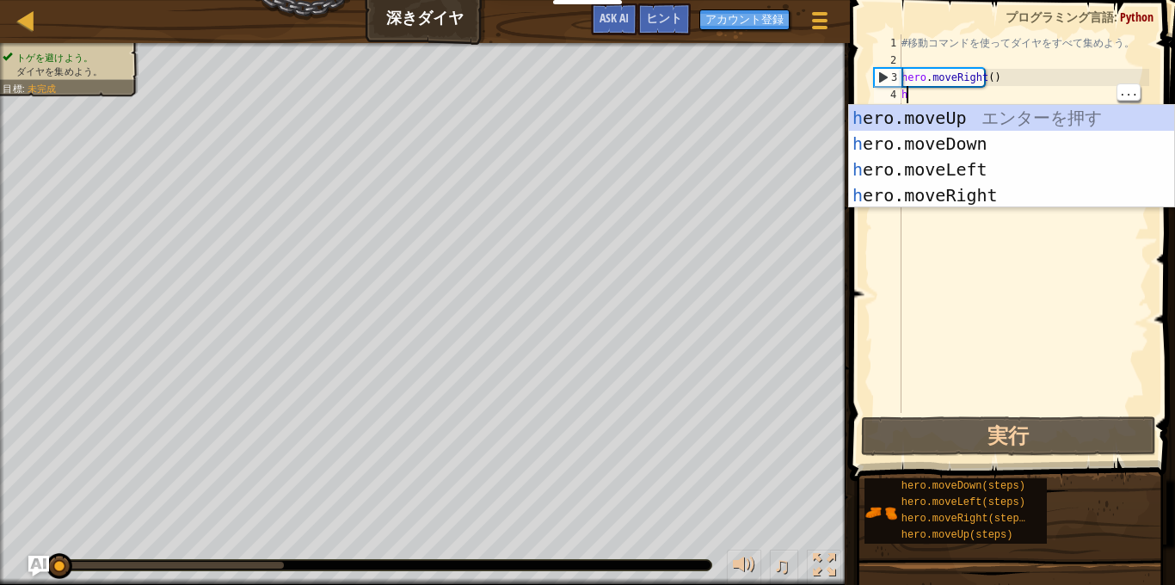
scroll to position [8, 0]
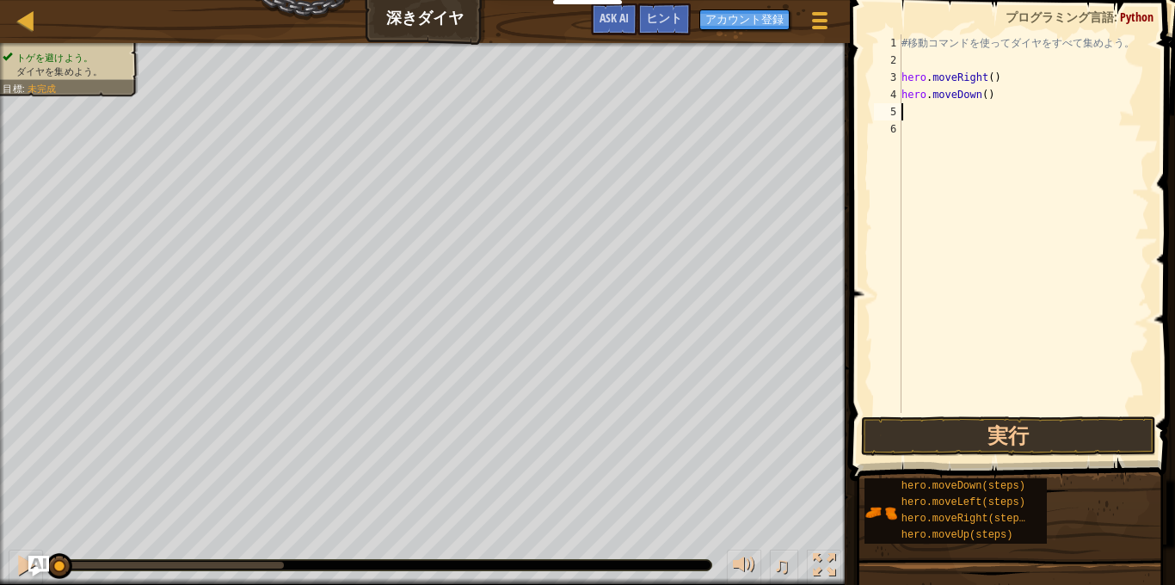
type textarea "h"
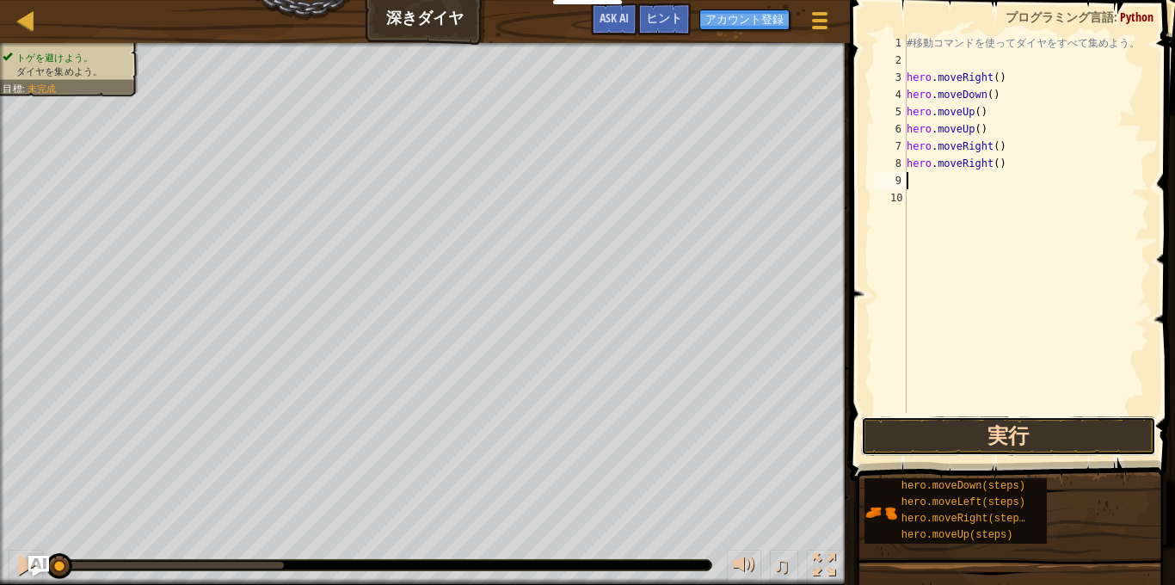
click at [1076, 418] on button "実行" at bounding box center [1008, 436] width 295 height 40
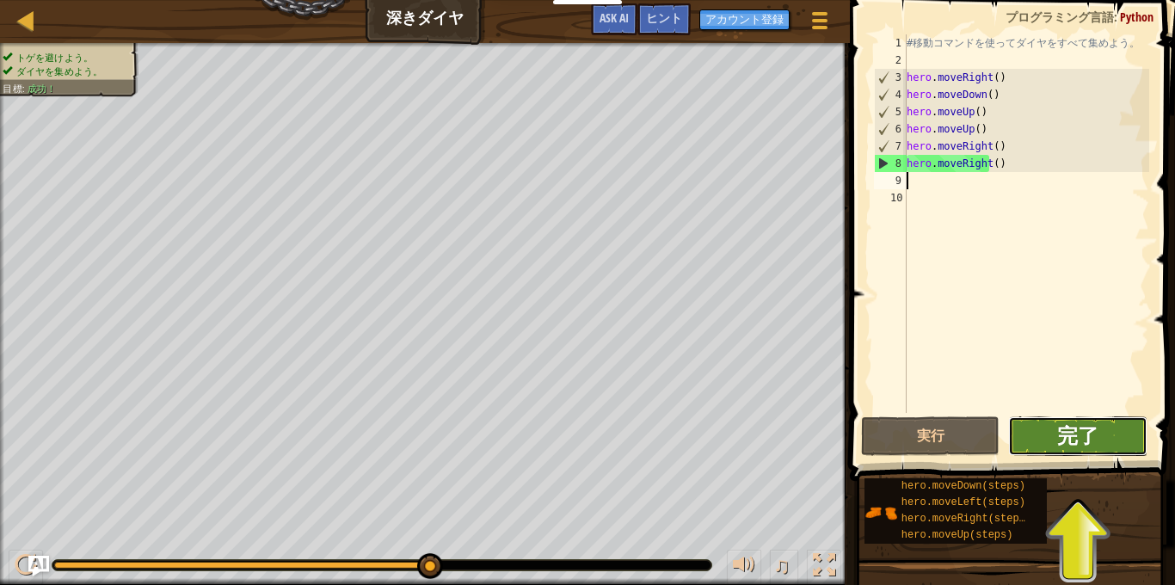
click at [1079, 429] on span "完了" at bounding box center [1078, 436] width 41 height 28
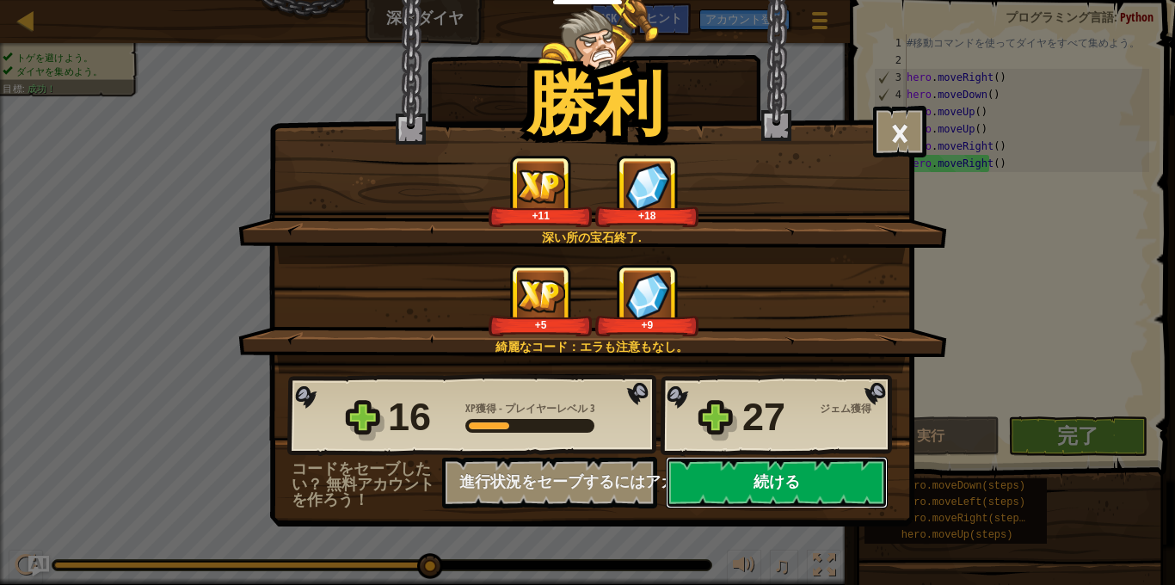
click at [858, 472] on button "続ける" at bounding box center [777, 483] width 222 height 52
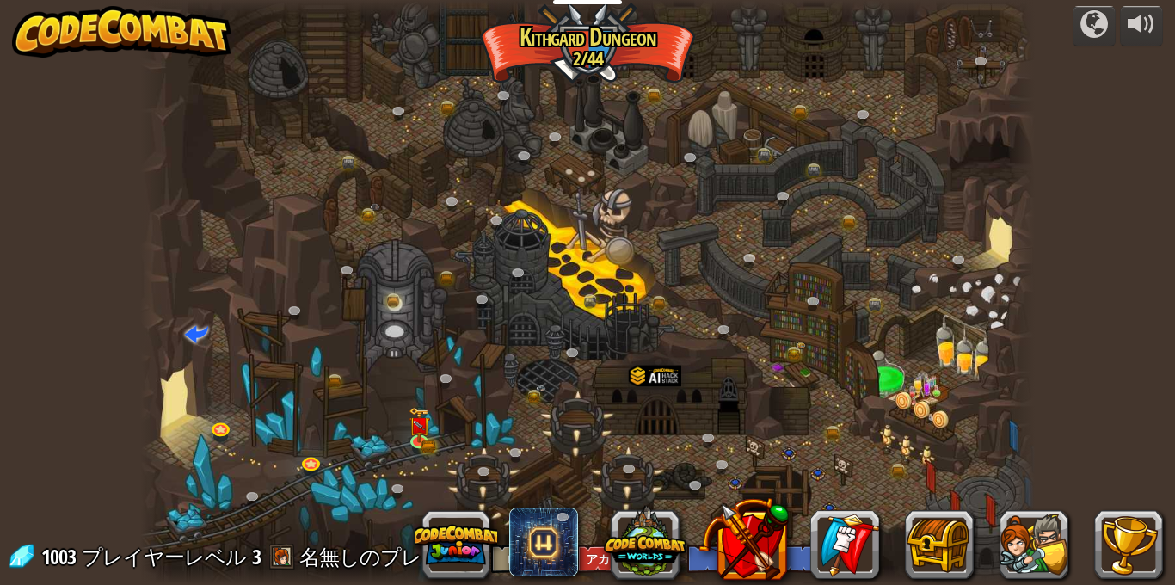
select select "ja"
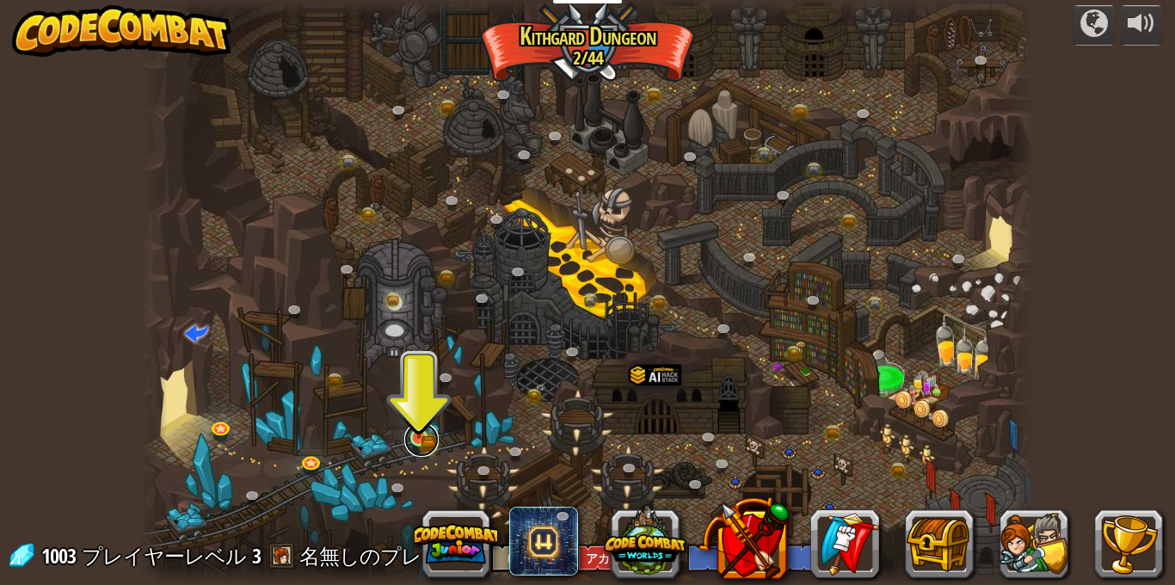
click at [416, 443] on link at bounding box center [421, 439] width 34 height 34
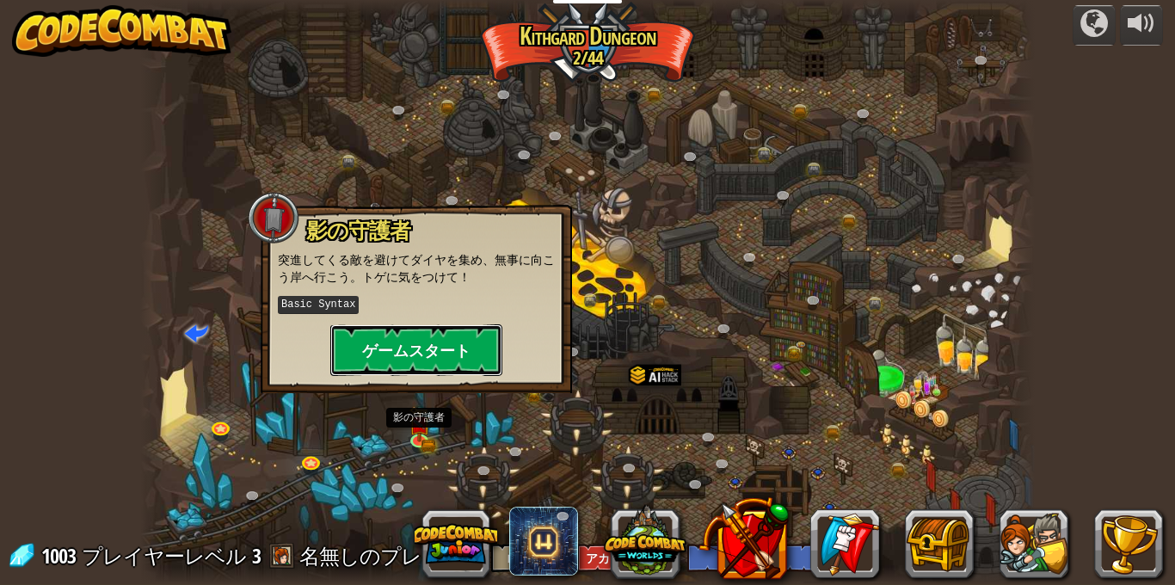
click at [456, 347] on button "ゲームスタート" at bounding box center [416, 350] width 172 height 52
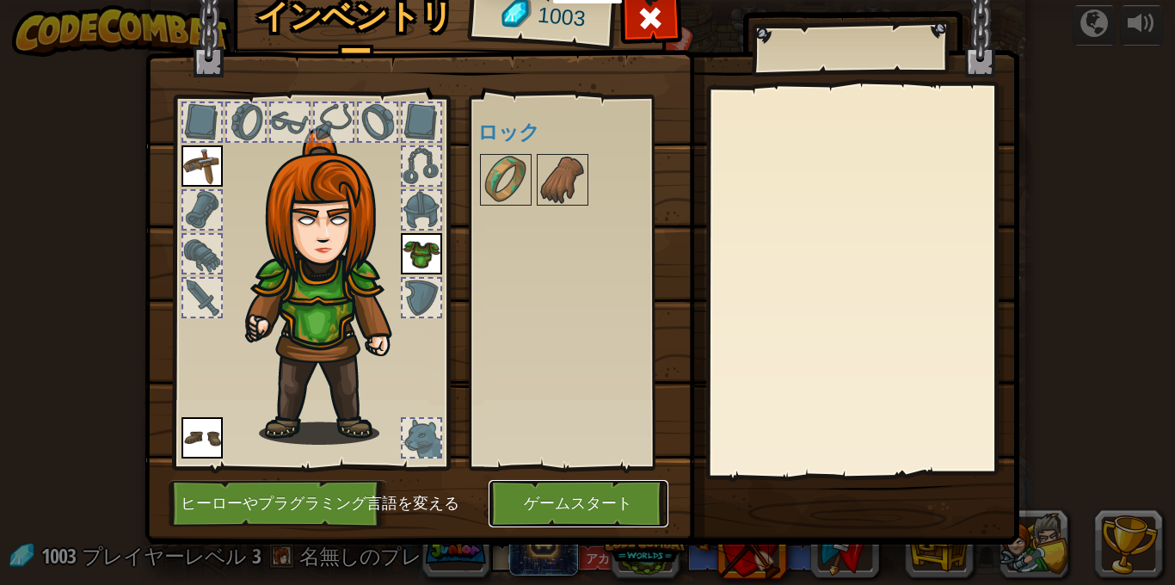
click at [593, 496] on button "ゲームスタート" at bounding box center [579, 503] width 180 height 47
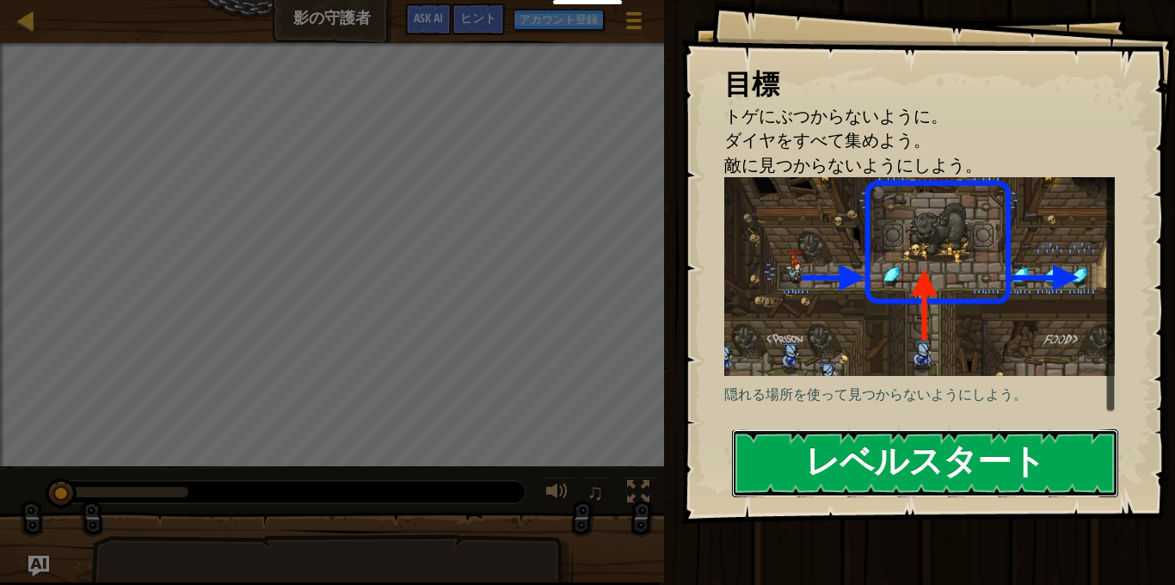
click at [775, 481] on button "レベルスタート" at bounding box center [925, 463] width 386 height 68
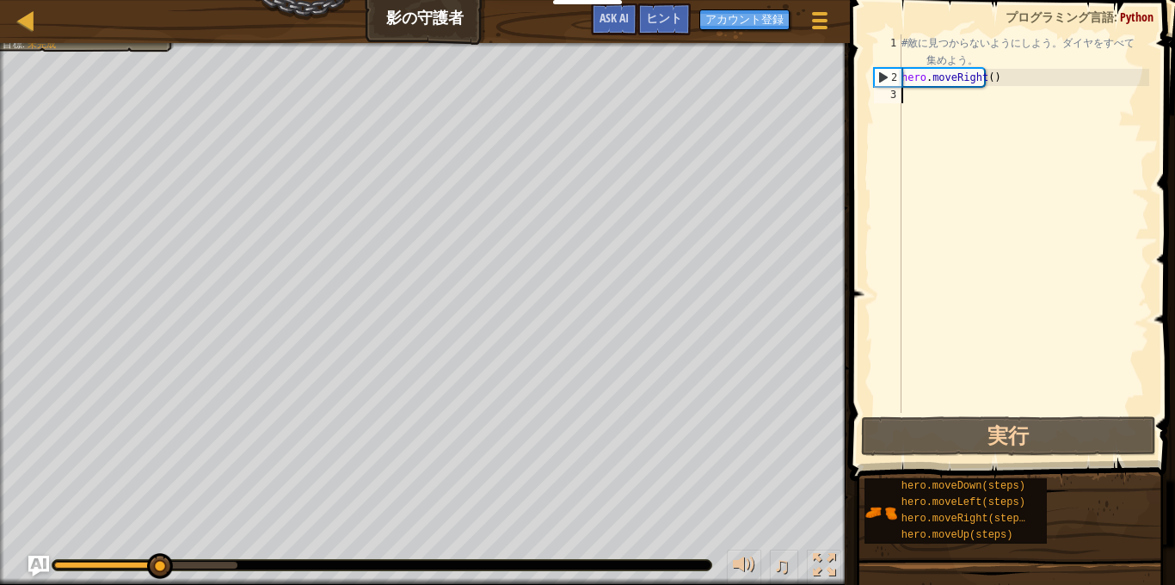
type textarea "h"
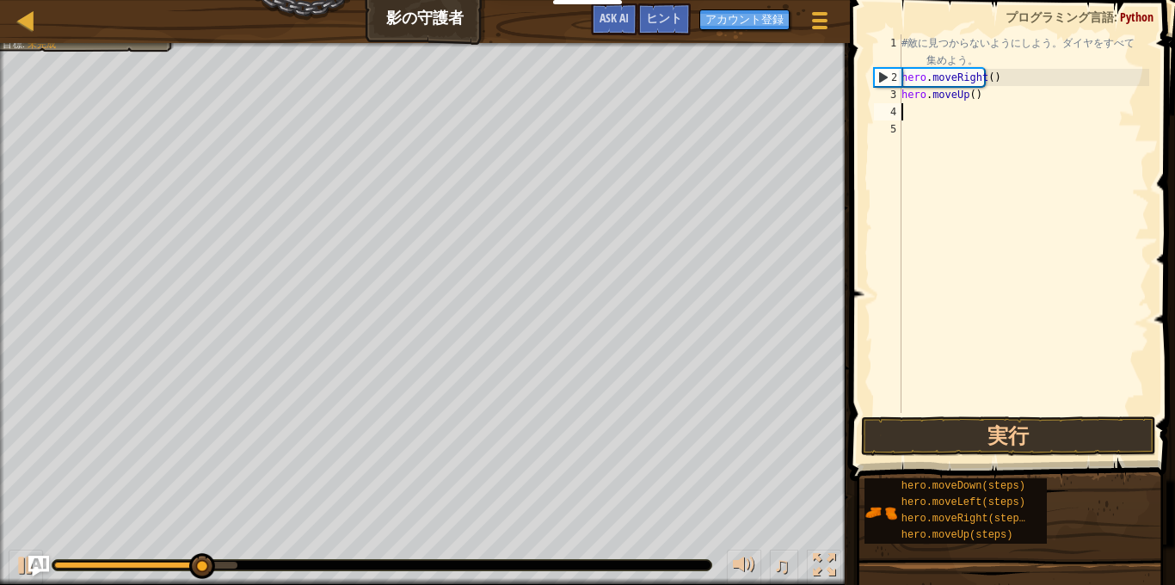
type textarea "h"
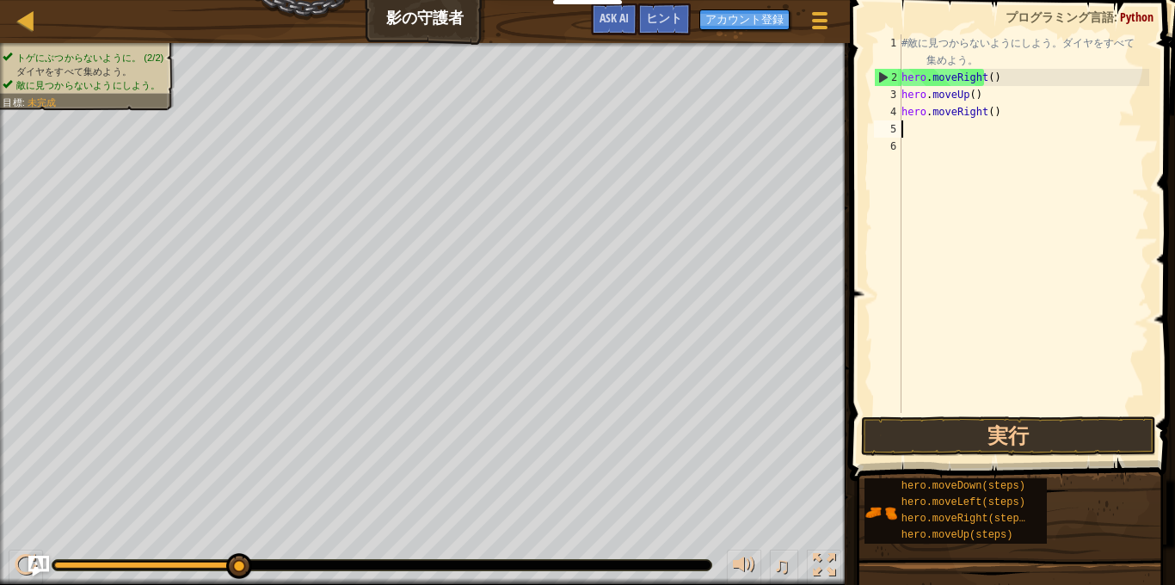
type textarea "h"
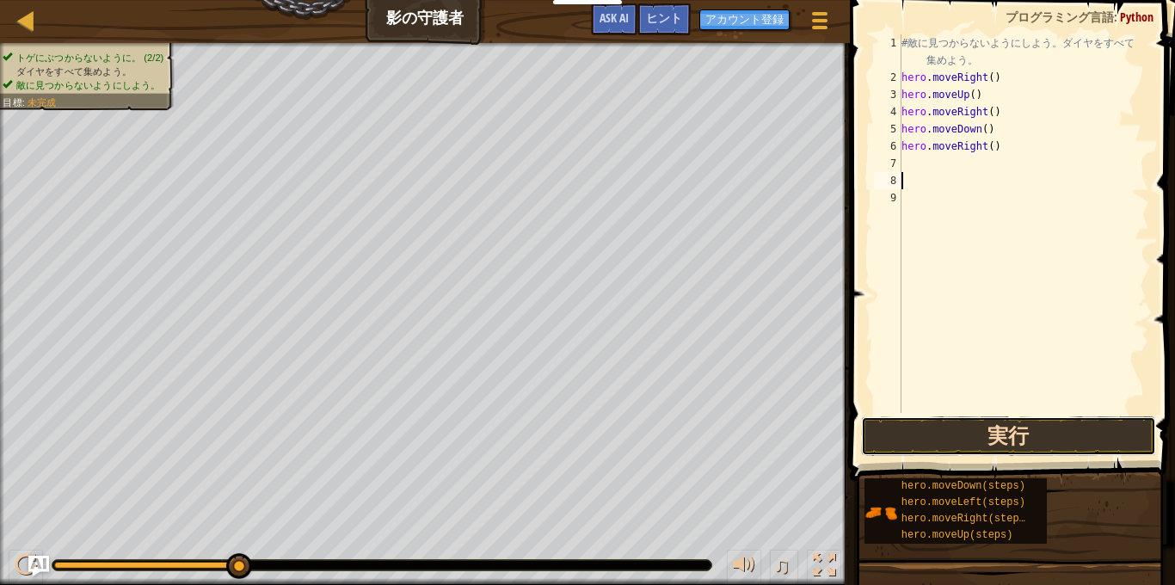
click at [1054, 435] on button "実行" at bounding box center [1008, 436] width 295 height 40
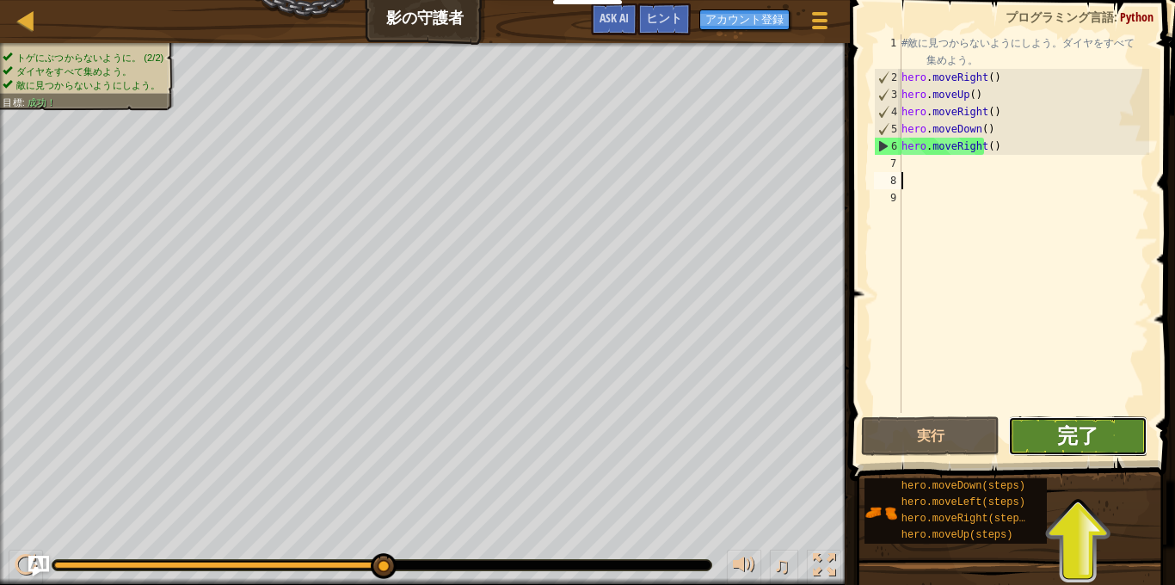
click at [1089, 437] on span "完了" at bounding box center [1078, 436] width 41 height 28
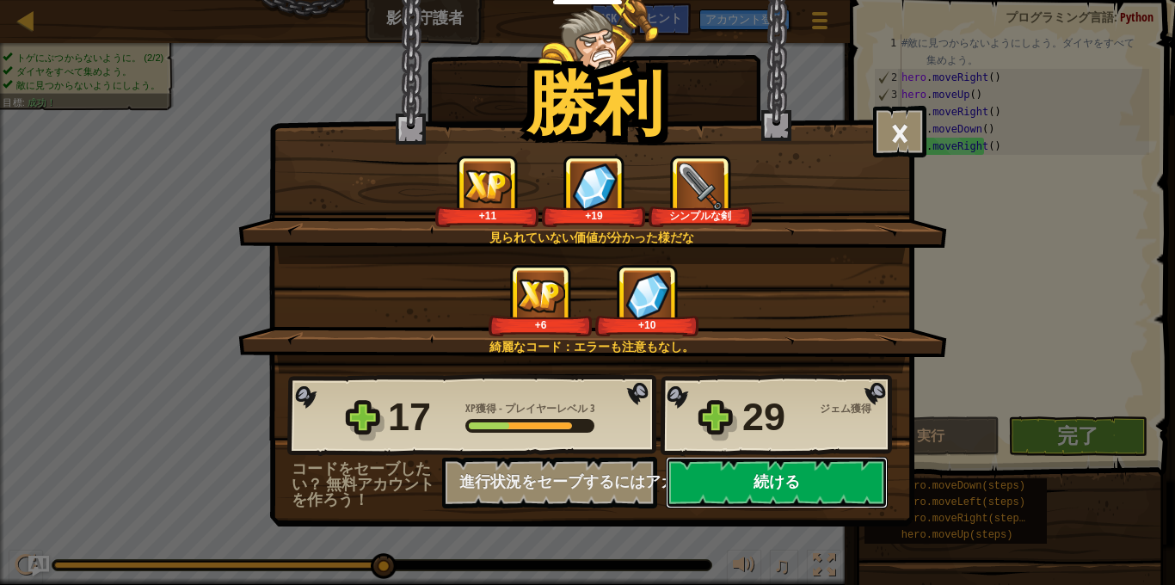
click at [752, 508] on button "続ける" at bounding box center [777, 483] width 222 height 52
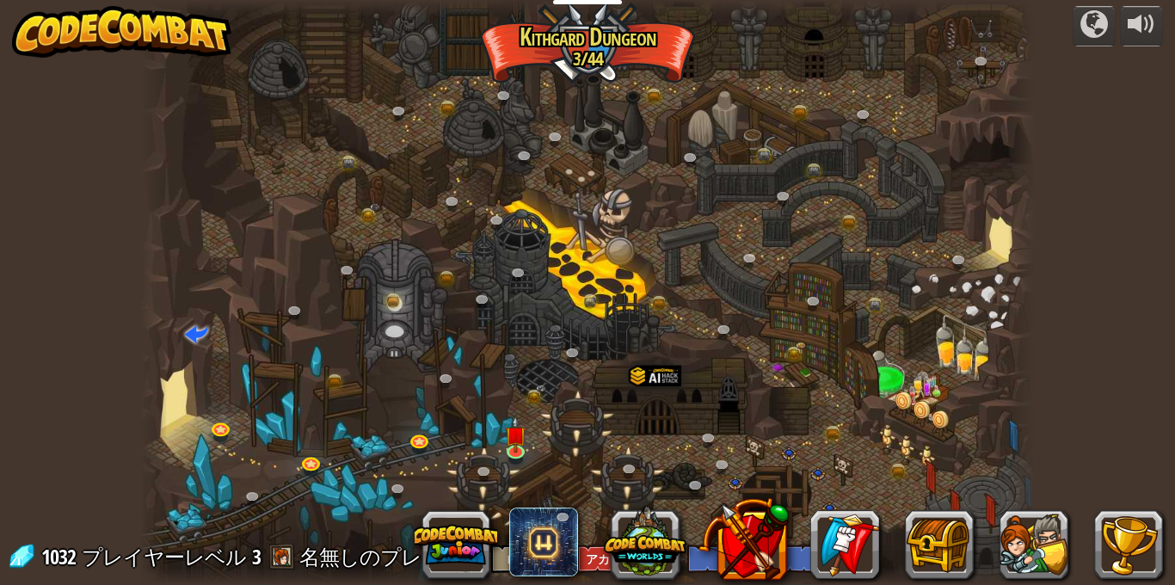
select select "ja"
click at [530, 447] on link at bounding box center [518, 451] width 34 height 34
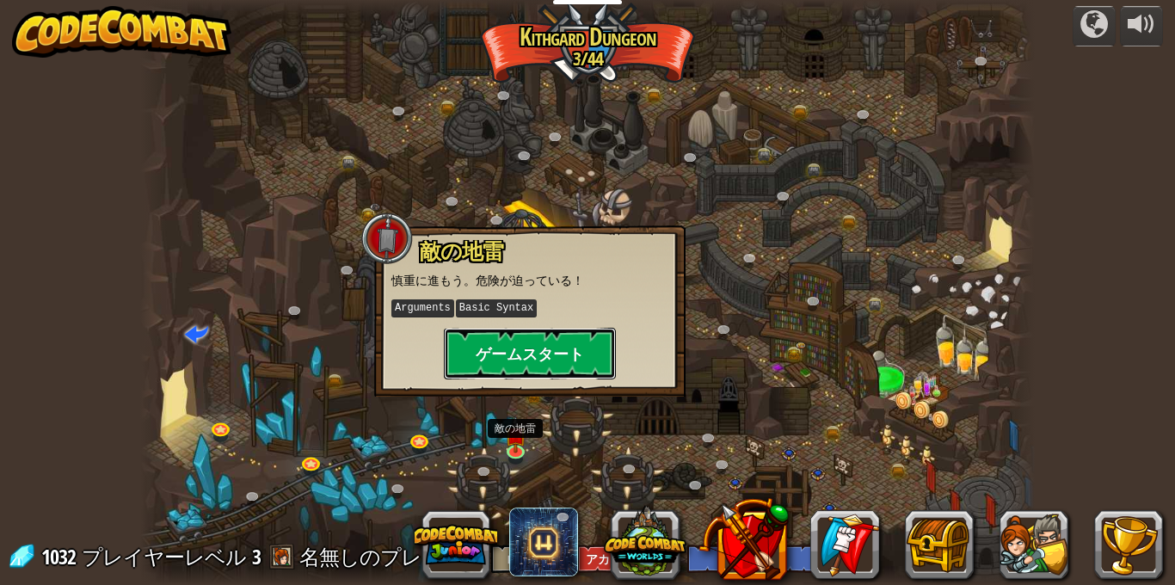
click at [487, 366] on button "ゲームスタート" at bounding box center [530, 354] width 172 height 52
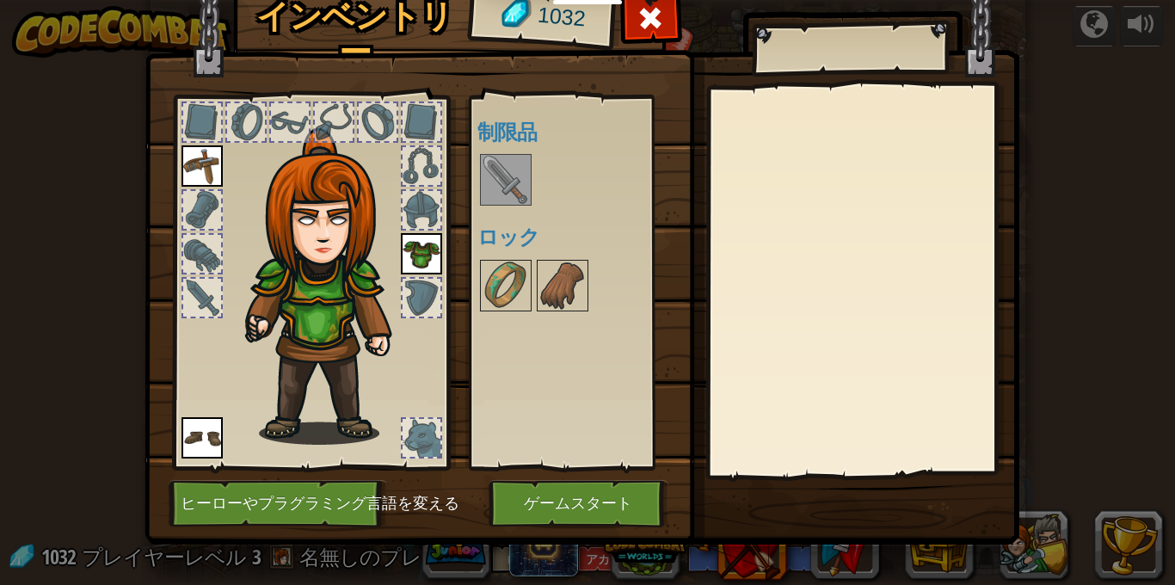
click at [523, 189] on img at bounding box center [506, 180] width 48 height 48
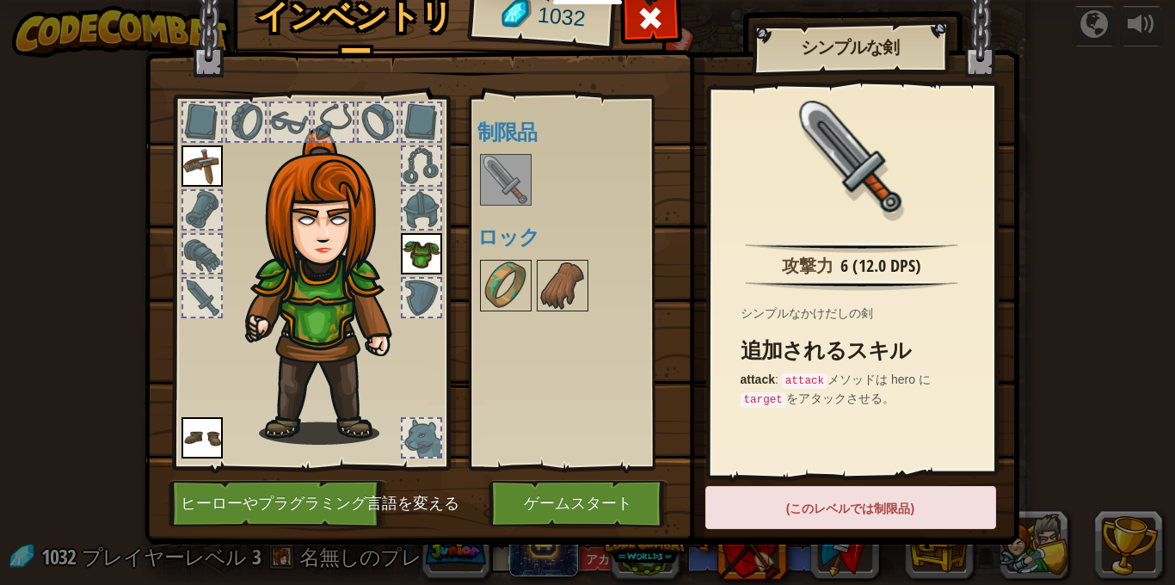
click at [776, 491] on div "(このレベルでは制限品)" at bounding box center [851, 507] width 291 height 43
click at [763, 516] on div "(このレベルでは制限品)" at bounding box center [851, 507] width 291 height 43
click at [521, 181] on img at bounding box center [506, 180] width 48 height 48
click at [543, 501] on button "ゲームスタート" at bounding box center [579, 503] width 180 height 47
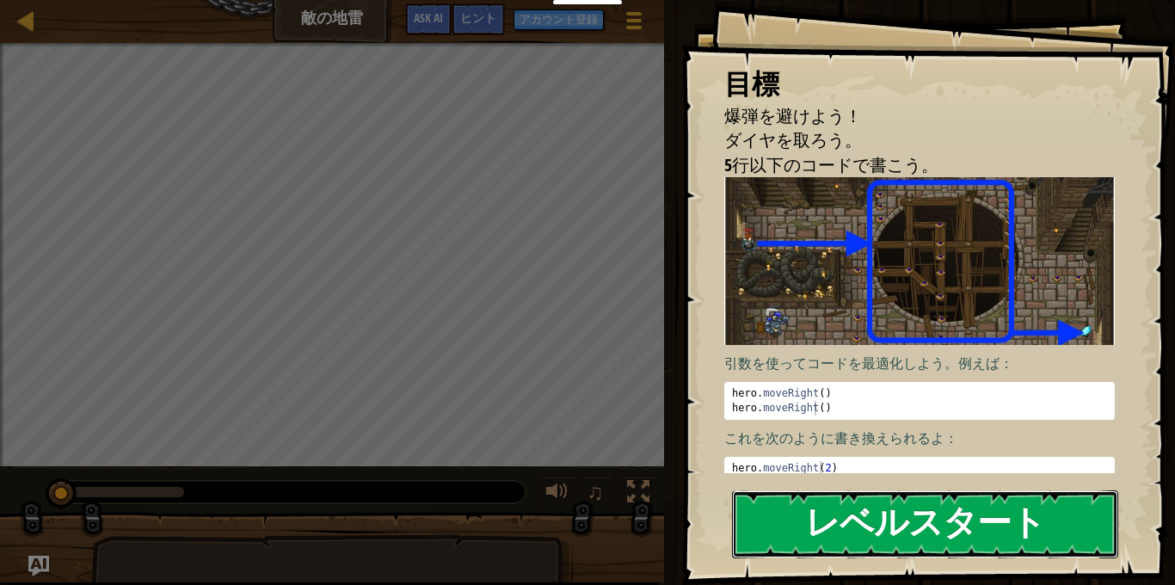
click at [822, 490] on button "レベルスタート" at bounding box center [925, 524] width 386 height 68
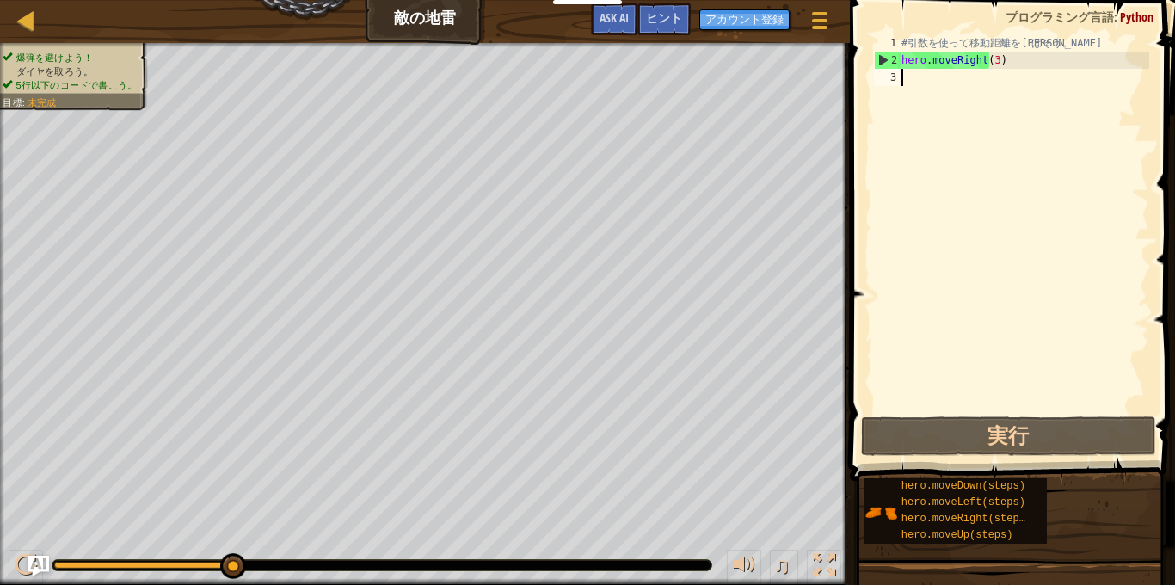
type textarea "h"
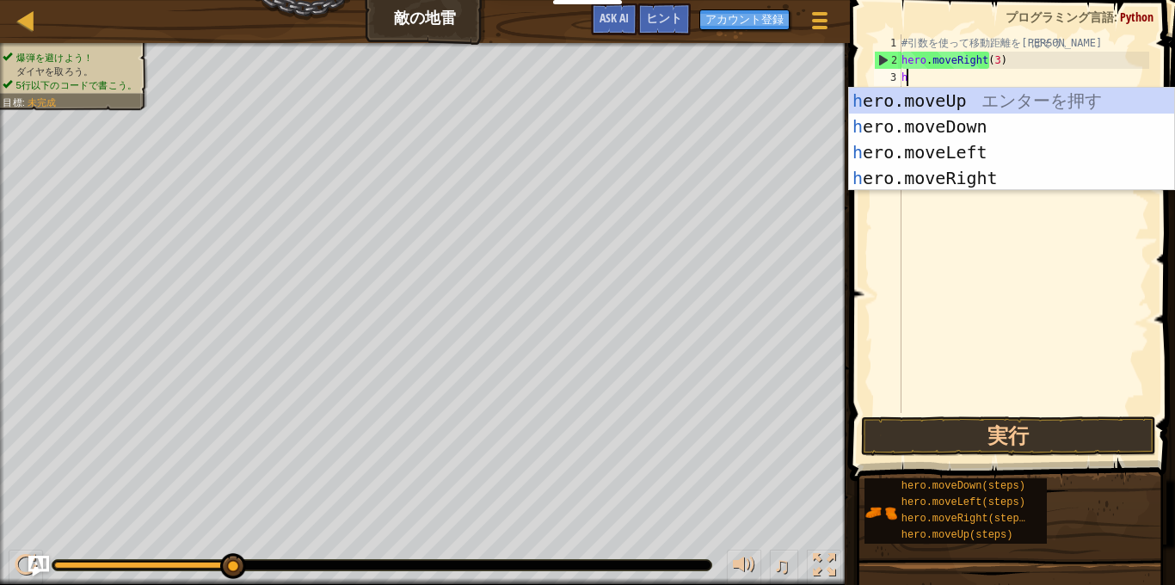
scroll to position [8, 0]
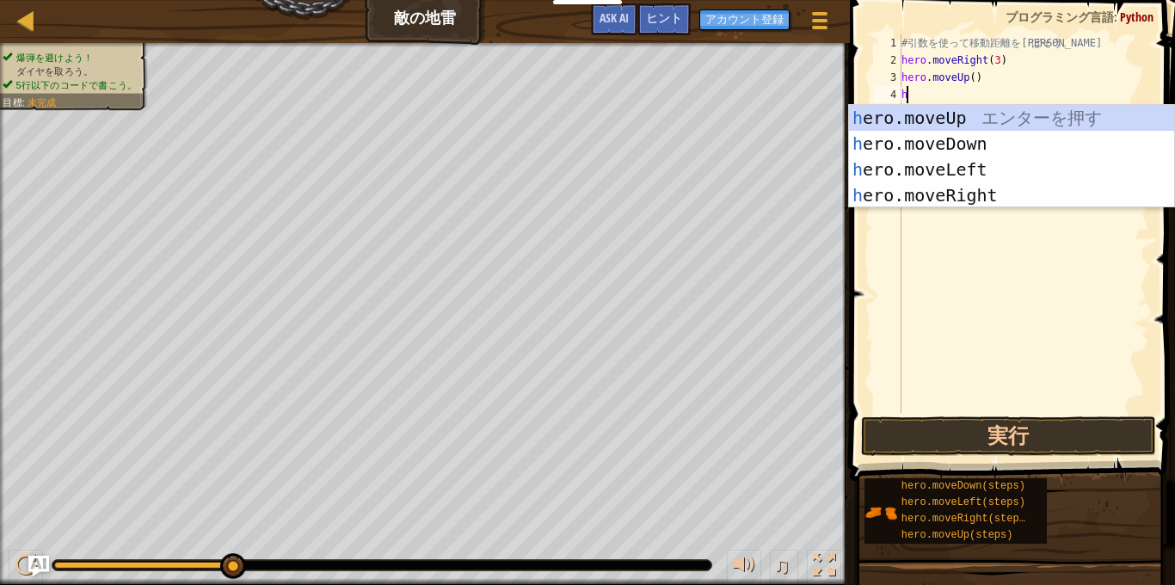
type textarea "h"
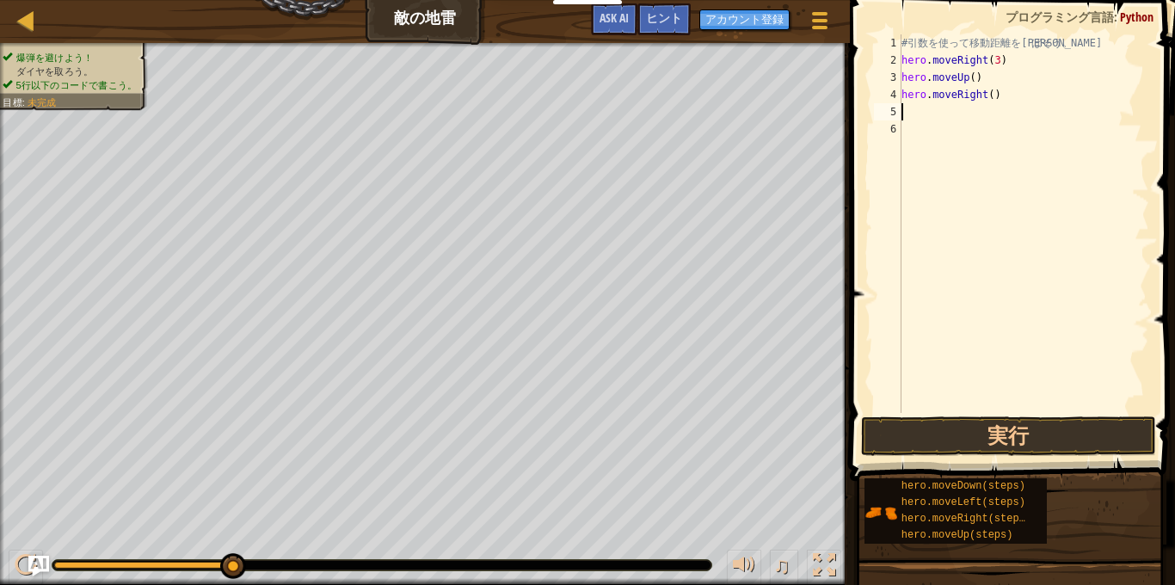
type textarea "h"
type textarea "hero.moveDown(3)"
type textarea "h"
type textarea "hero.moveRight(3)"
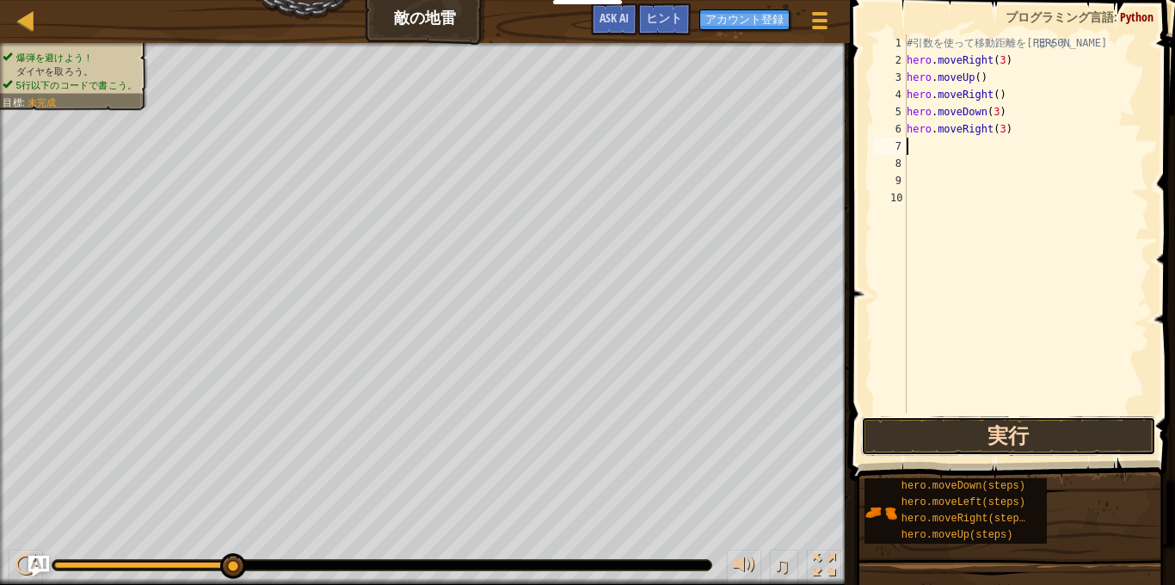
click at [1008, 446] on button "実行" at bounding box center [1008, 436] width 295 height 40
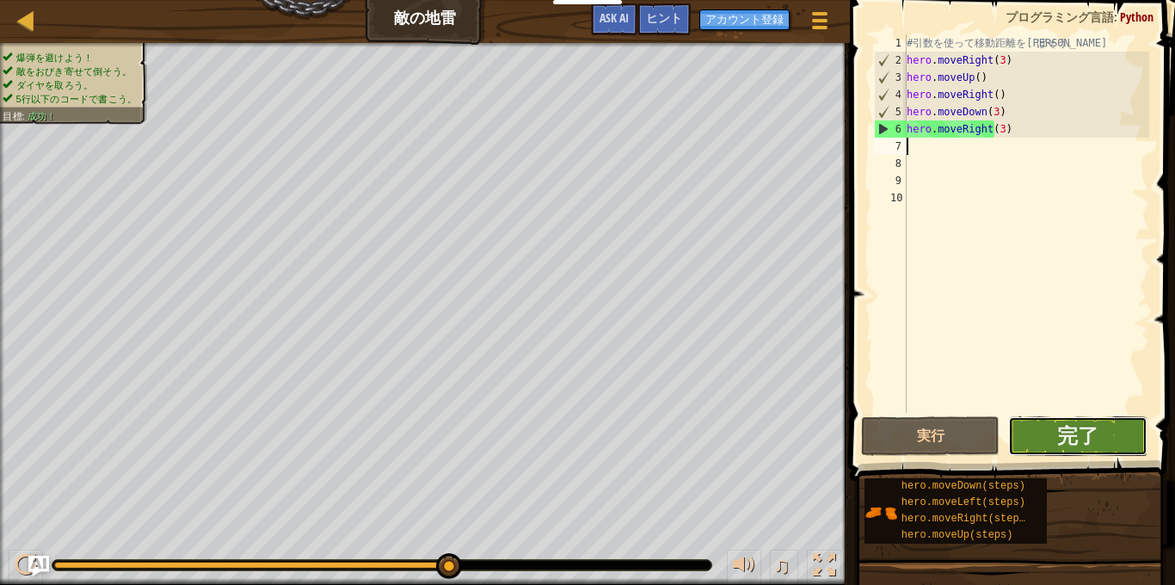
click at [1101, 422] on button "完了" at bounding box center [1077, 436] width 139 height 40
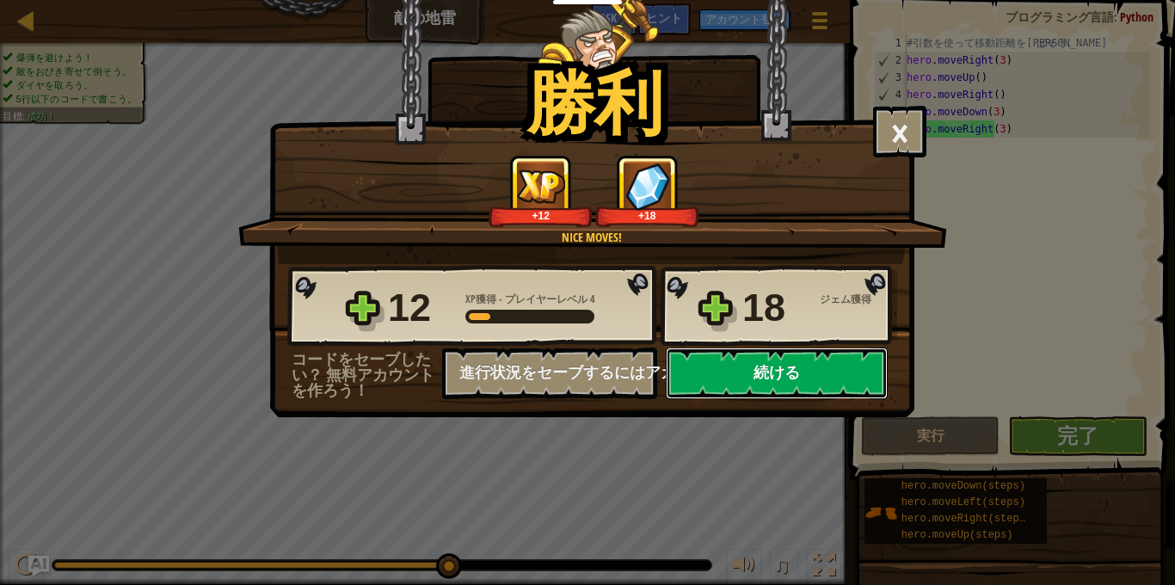
click at [734, 365] on button "続ける" at bounding box center [777, 374] width 222 height 52
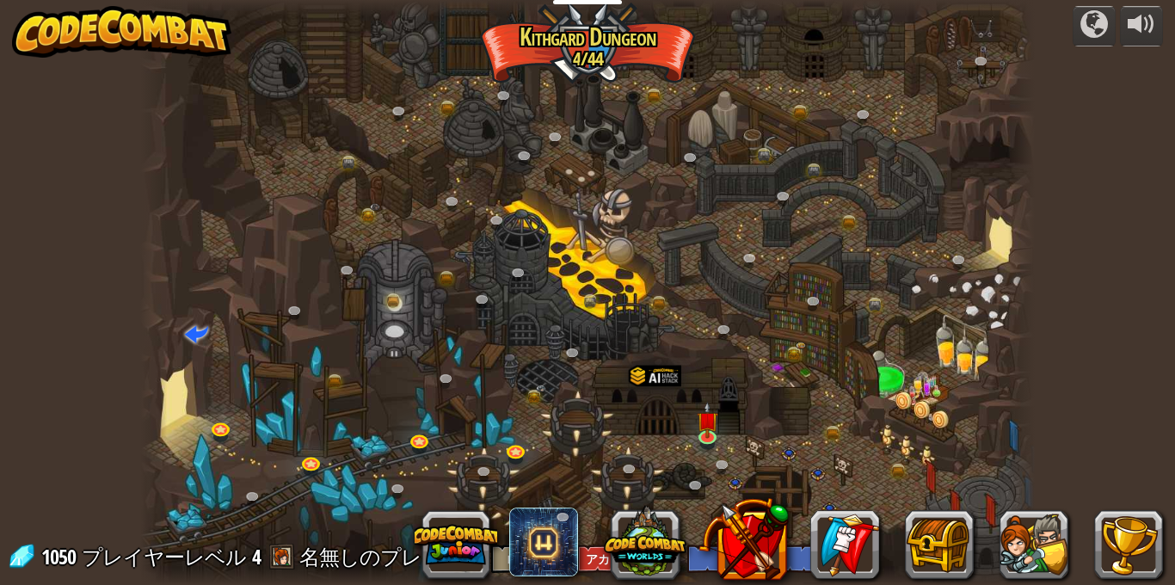
select select "ja"
click at [707, 440] on link at bounding box center [710, 436] width 34 height 34
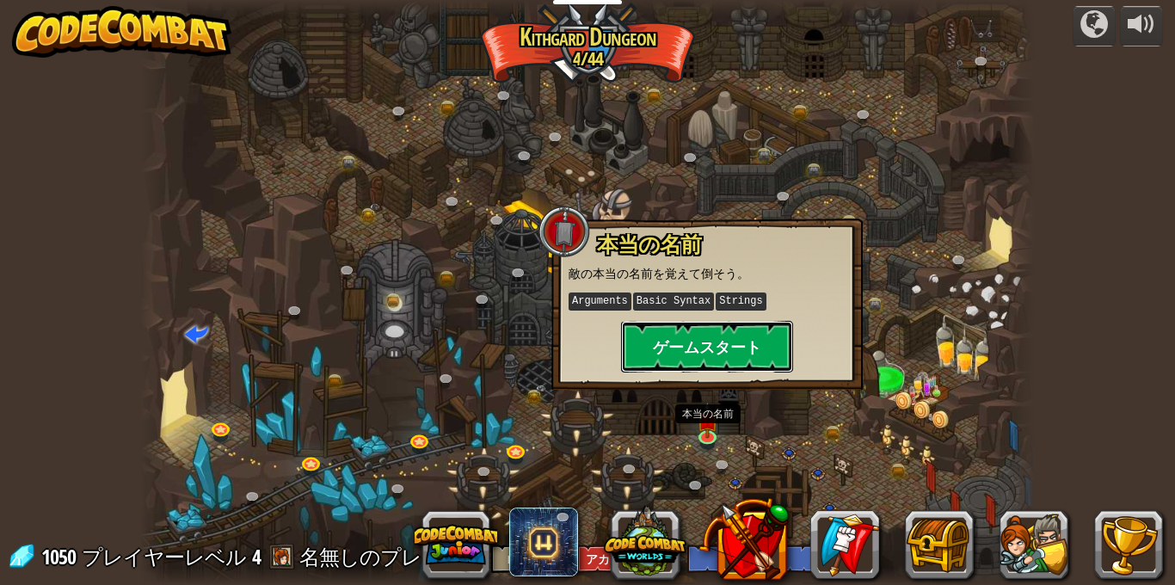
click at [719, 352] on button "ゲームスタート" at bounding box center [707, 347] width 172 height 52
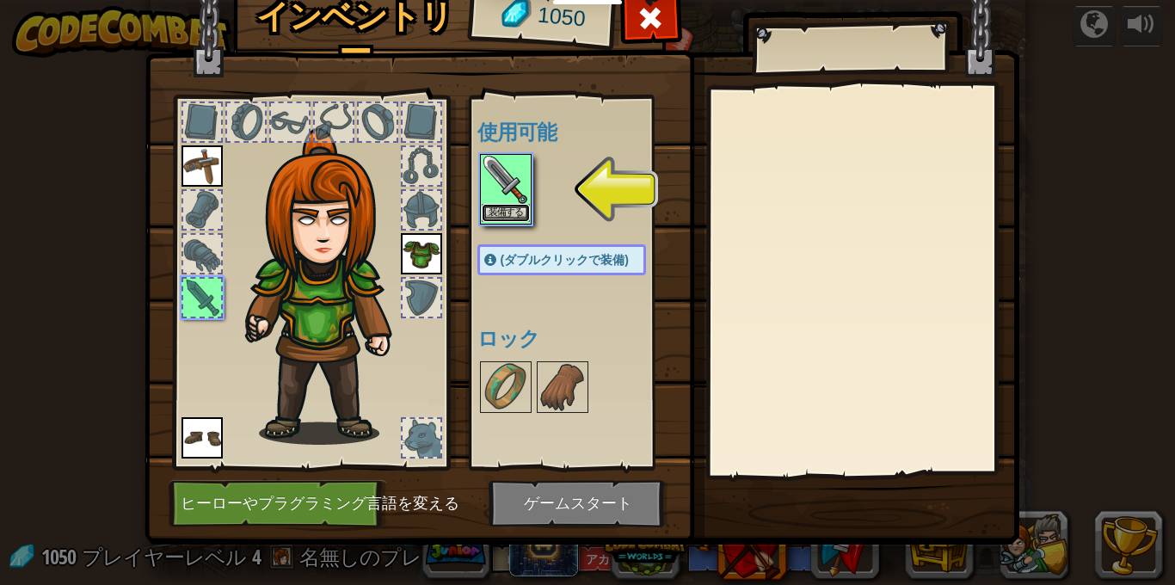
click at [495, 215] on button "装備する" at bounding box center [506, 213] width 48 height 18
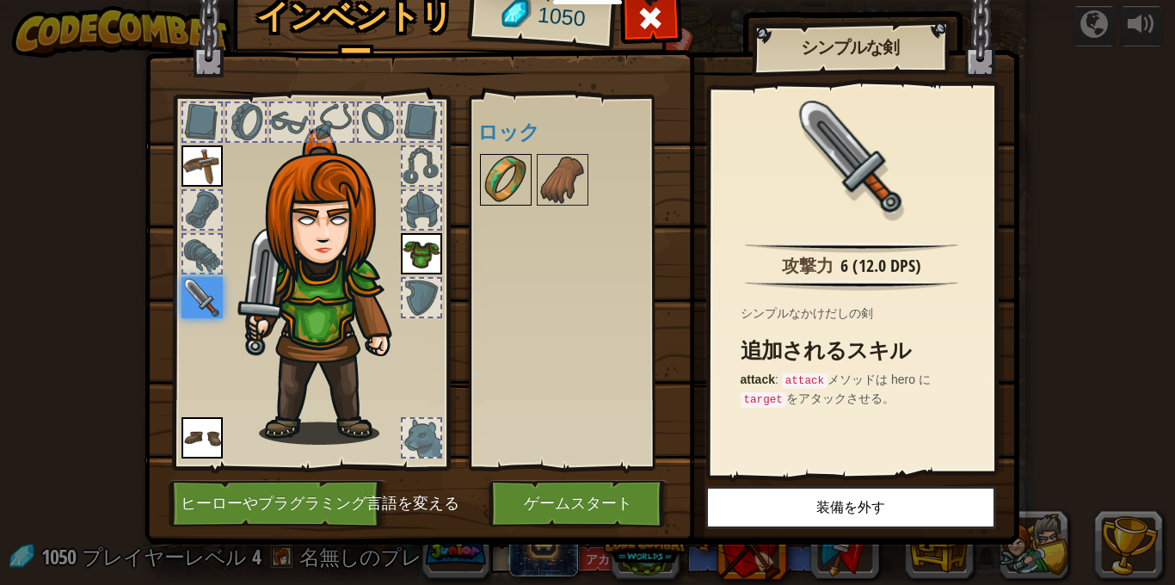
click at [503, 176] on img at bounding box center [506, 180] width 48 height 48
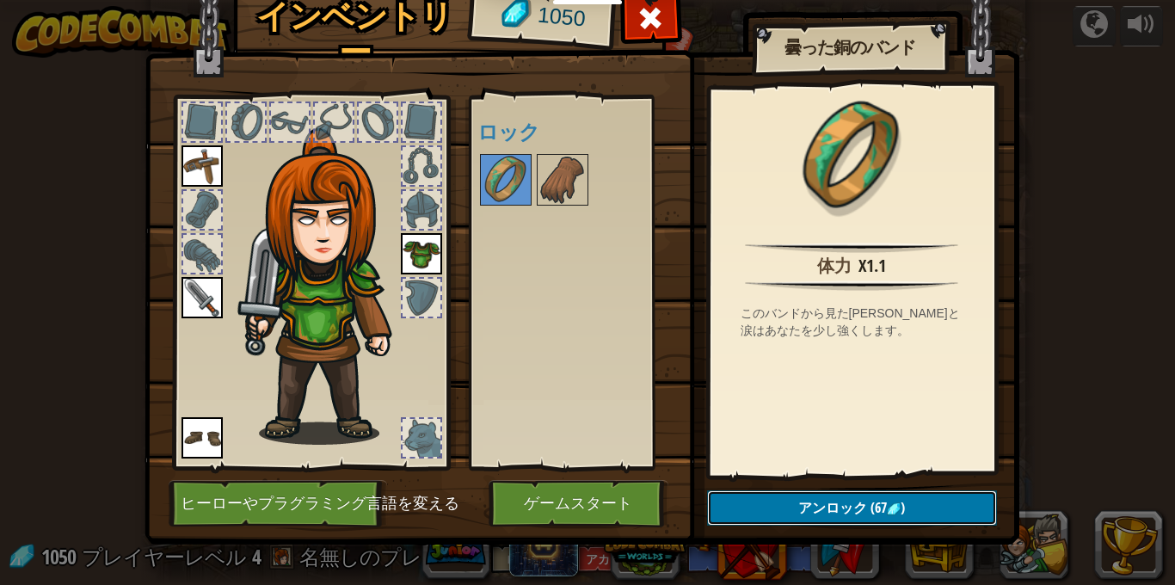
click at [854, 502] on span "アンロック" at bounding box center [833, 507] width 69 height 19
click at [794, 519] on button "ロックを解除？" at bounding box center [852, 507] width 290 height 35
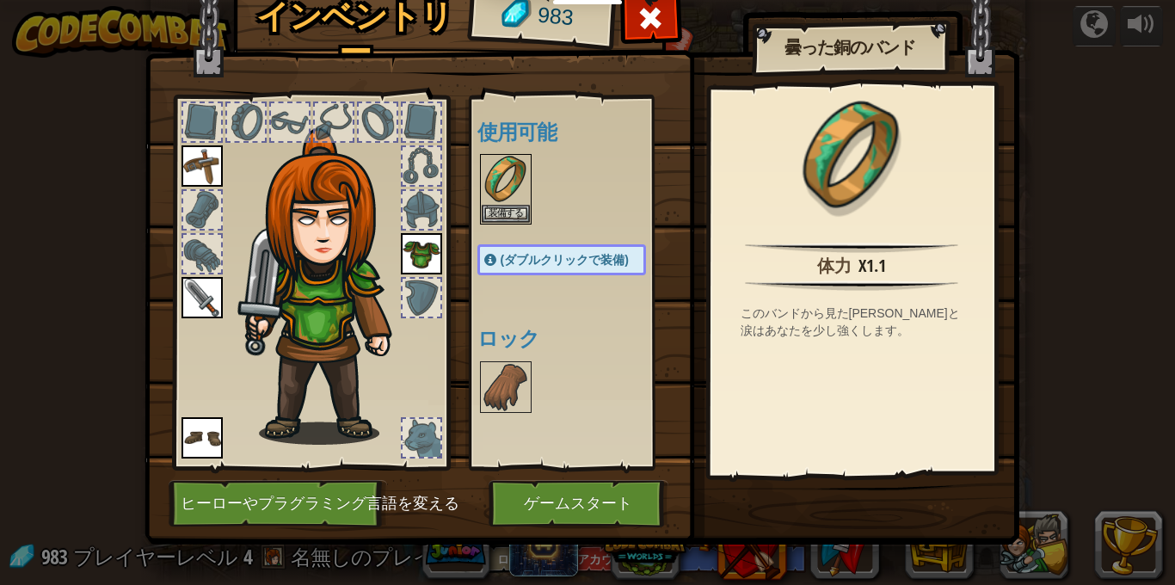
click at [763, 510] on img at bounding box center [582, 232] width 875 height 625
click at [511, 385] on img at bounding box center [506, 387] width 48 height 48
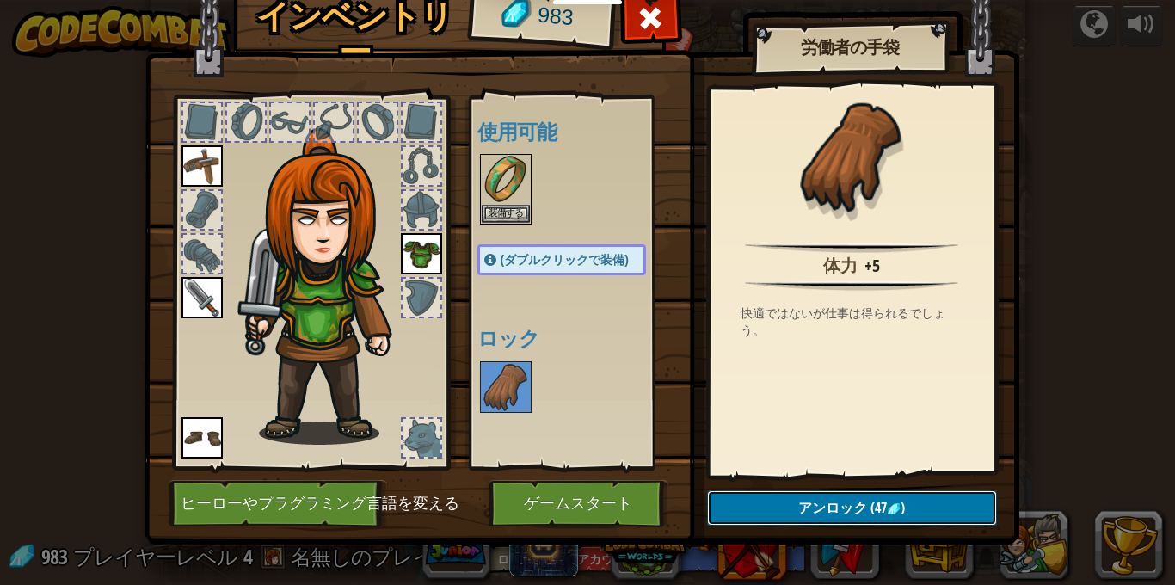
click at [773, 509] on button "アンロック (47 )" at bounding box center [852, 507] width 290 height 35
click at [756, 497] on button "ロックを解除？" at bounding box center [852, 507] width 290 height 35
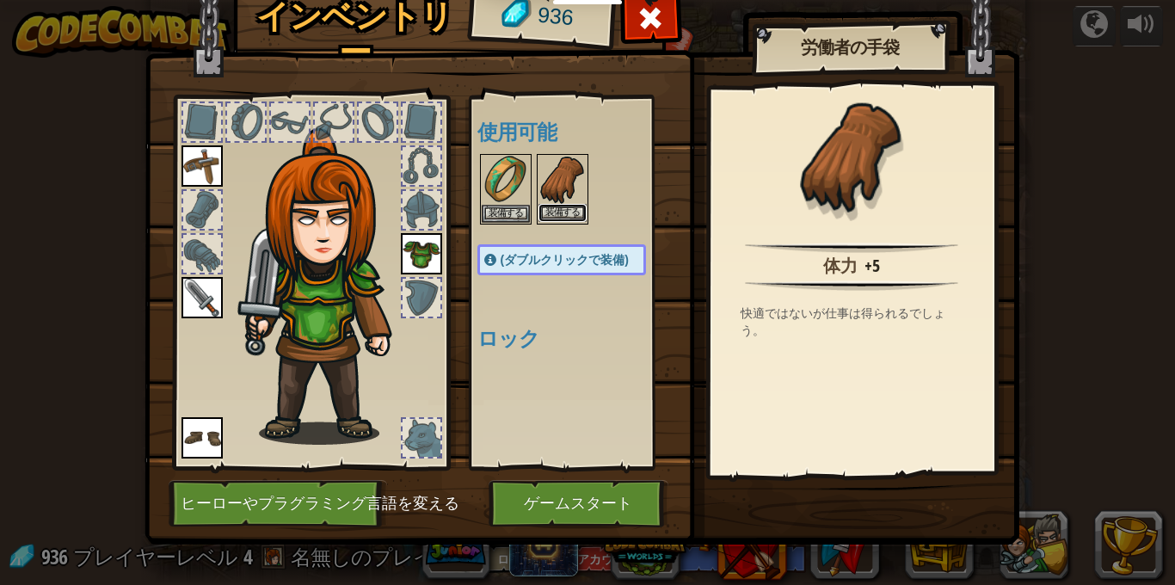
click at [564, 213] on button "装備する" at bounding box center [563, 213] width 48 height 18
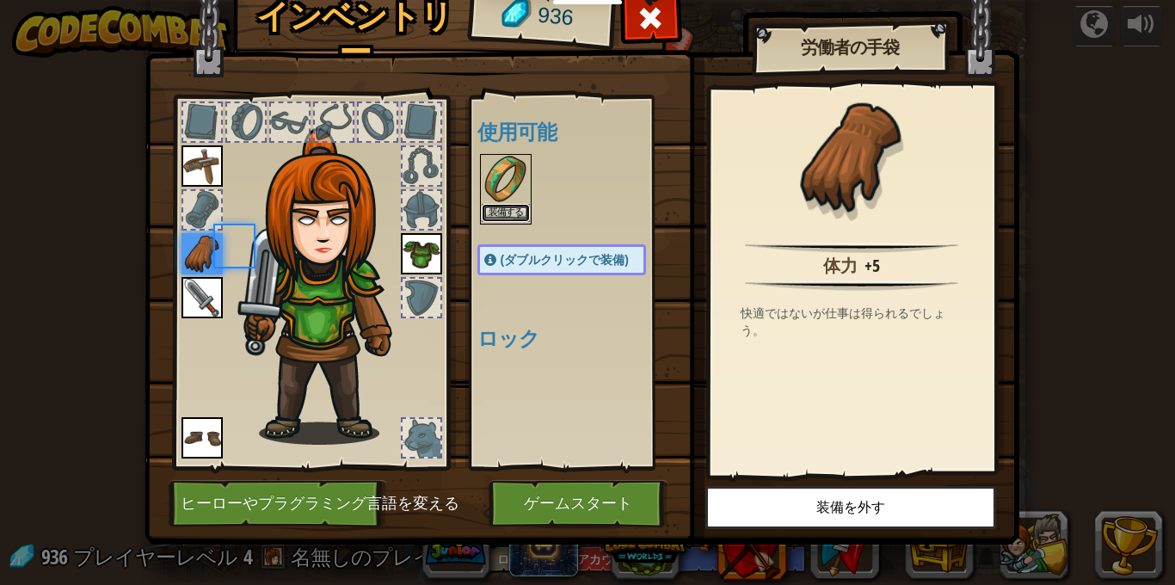
click at [494, 209] on button "装備する" at bounding box center [506, 213] width 48 height 18
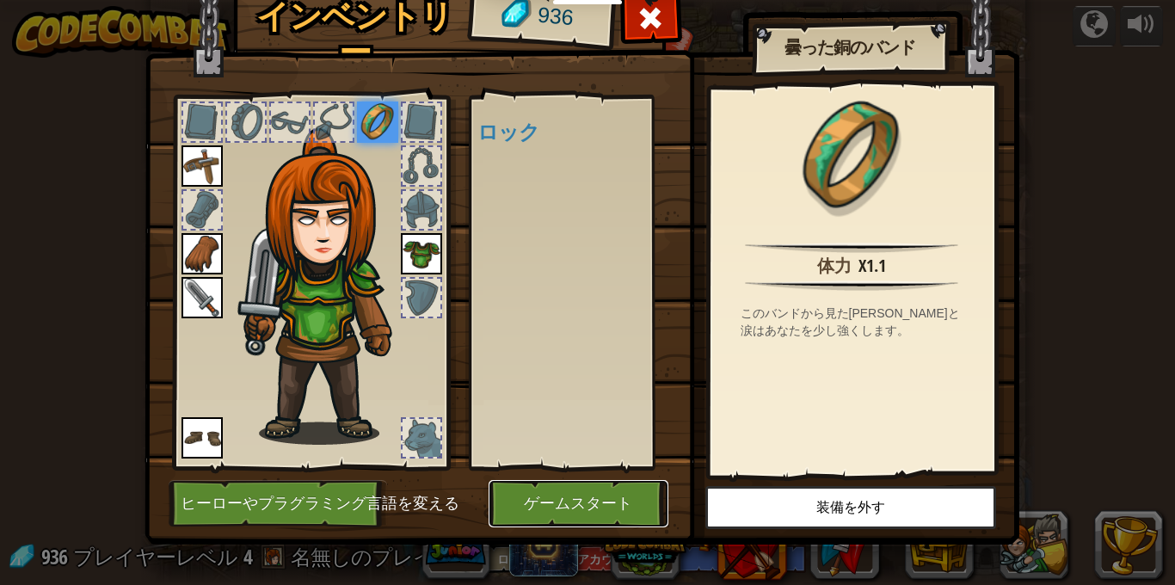
click at [588, 503] on button "ゲームスタート" at bounding box center [579, 503] width 180 height 47
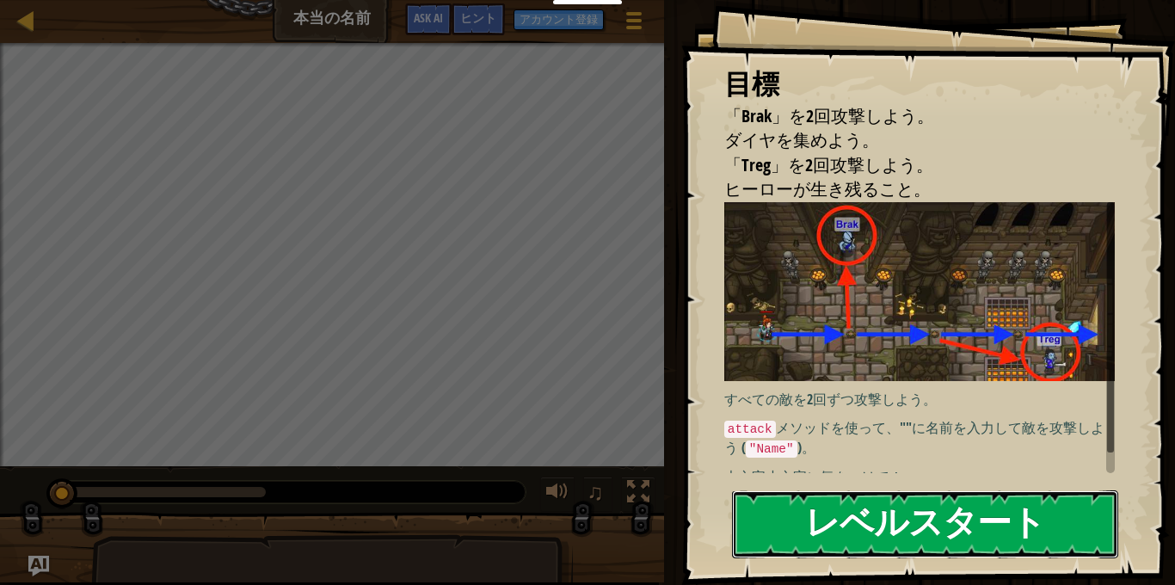
click at [954, 525] on button "レベルスタート" at bounding box center [925, 524] width 386 height 68
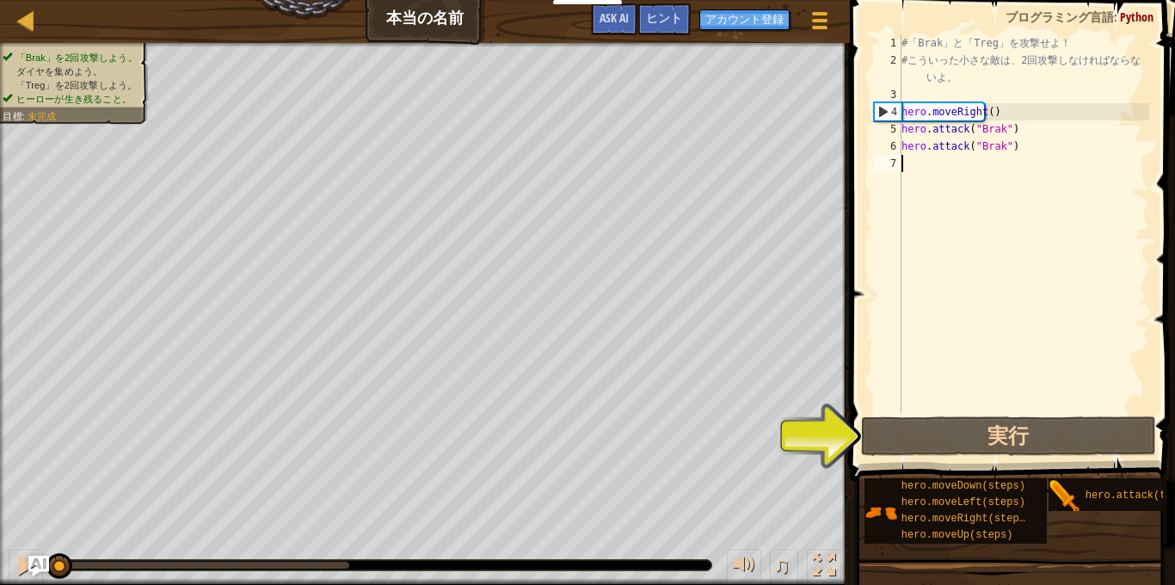
click at [931, 178] on div "# 「 Brak 」 と 「 Treg 」 を 攻 撃 せ よ ！ # こ う い っ た 小 さ な 敵 は 、 2 回 攻 撃 し な け れ ば な ら…" at bounding box center [1023, 240] width 251 height 413
type textarea "h"
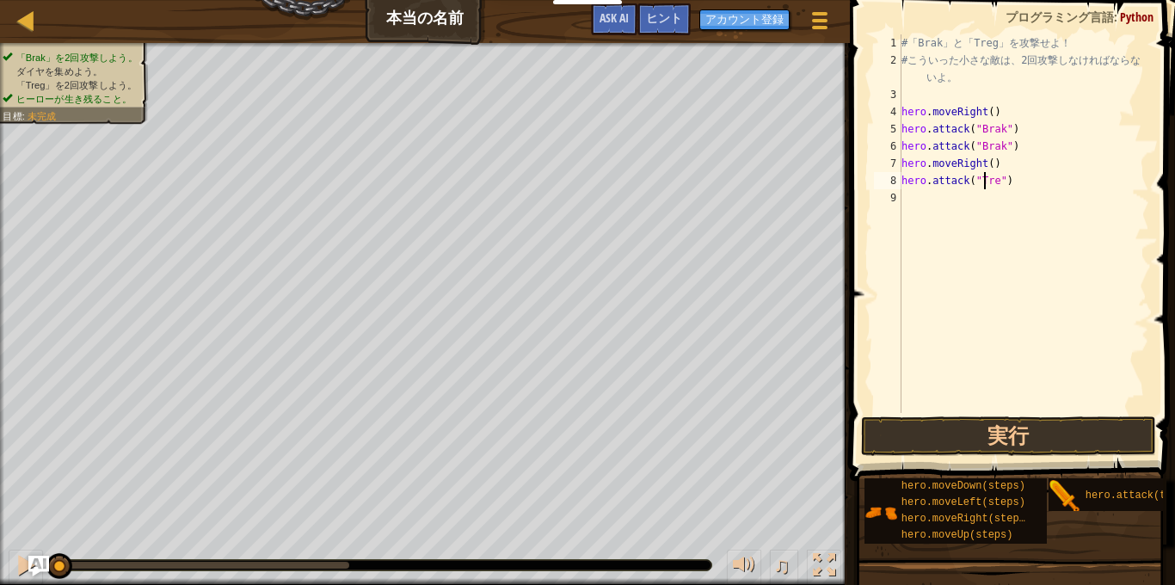
scroll to position [8, 7]
type textarea "hero.attack("Treg")"
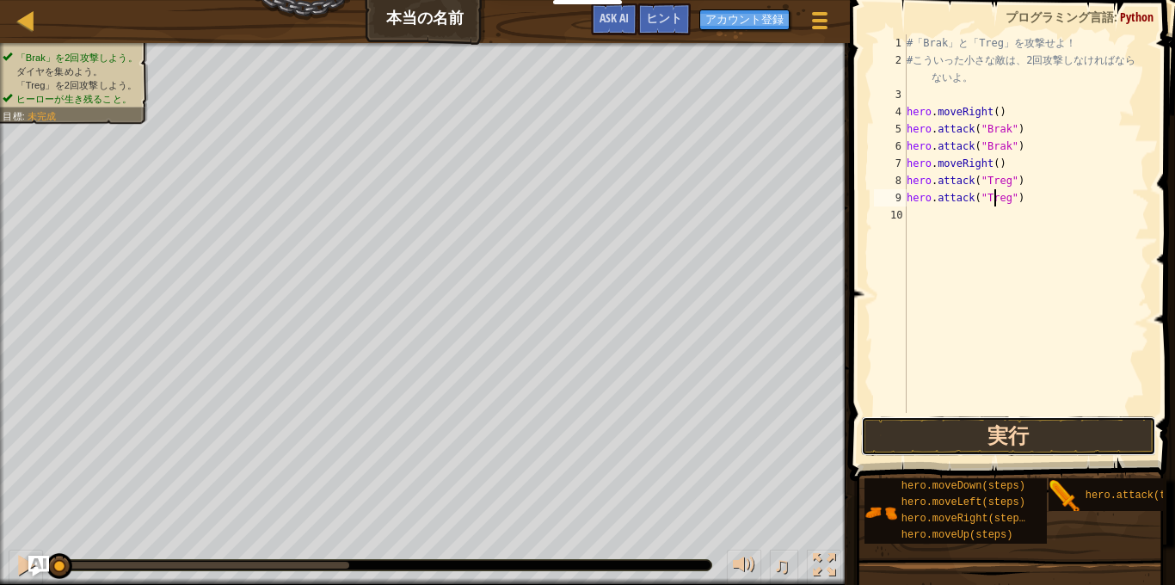
click at [1081, 421] on button "実行" at bounding box center [1008, 436] width 295 height 40
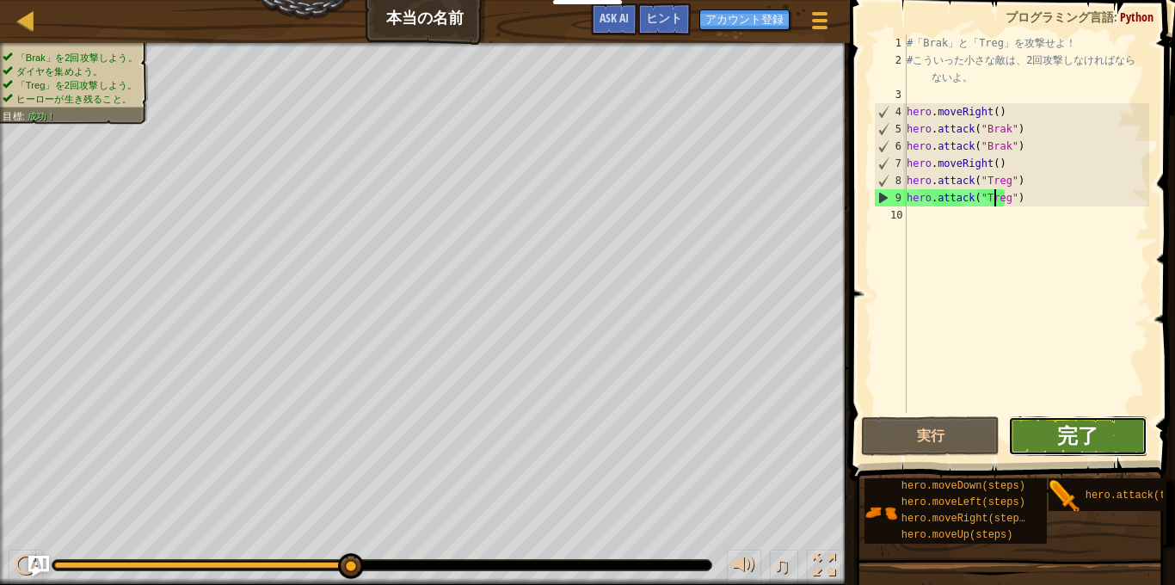
click at [1095, 437] on span "完了" at bounding box center [1078, 436] width 41 height 28
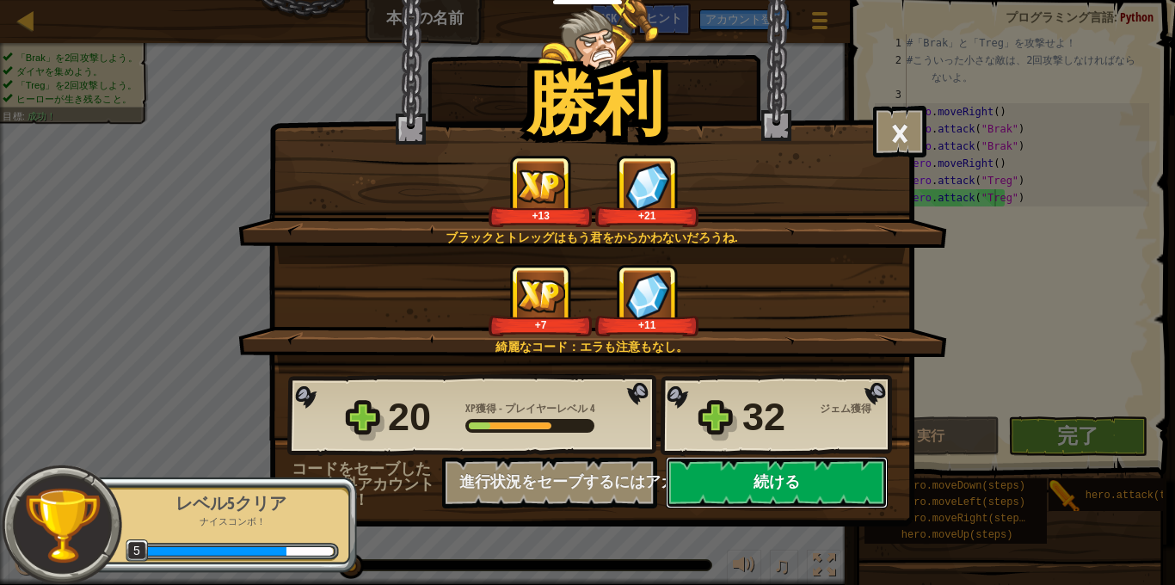
click at [833, 498] on button "続ける" at bounding box center [777, 483] width 222 height 52
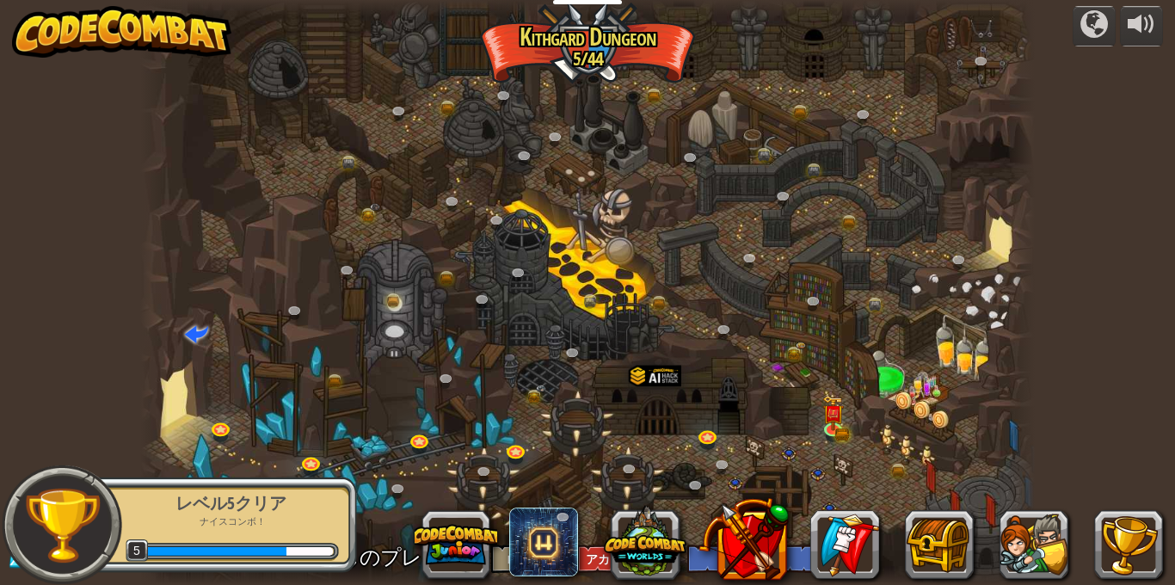
select select "ja"
click at [836, 423] on img at bounding box center [834, 403] width 22 height 47
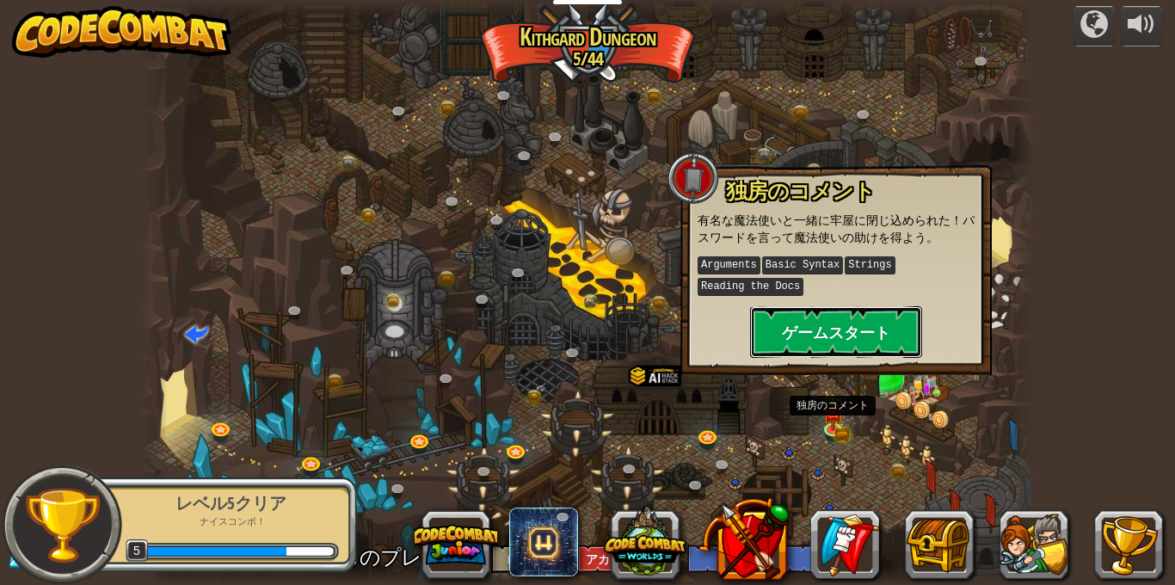
click at [849, 323] on button "ゲームスタート" at bounding box center [836, 332] width 172 height 52
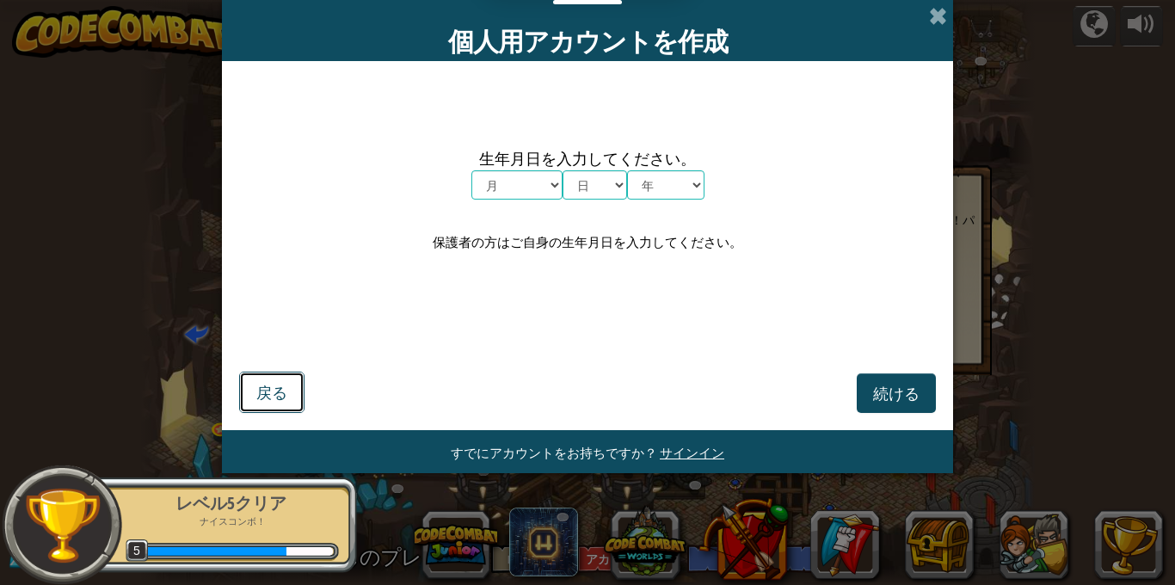
click at [261, 410] on button "戻る" at bounding box center [271, 392] width 65 height 41
